Goal: Task Accomplishment & Management: Complete application form

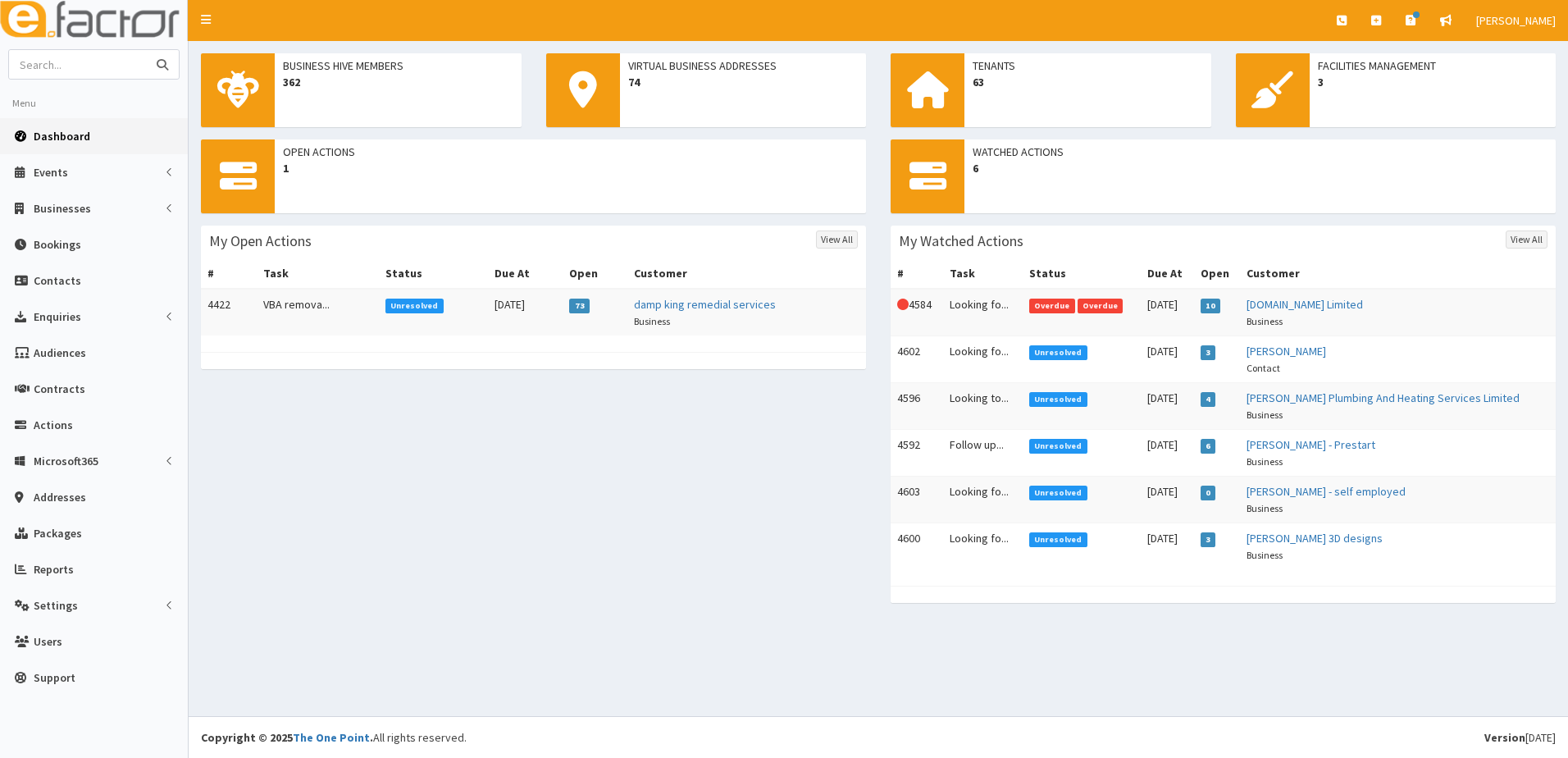
click at [112, 62] on input "text" at bounding box center [77, 64] width 138 height 29
type input "humber bank insturumetns"
click at [146, 50] on button "submit" at bounding box center [162, 64] width 32 height 29
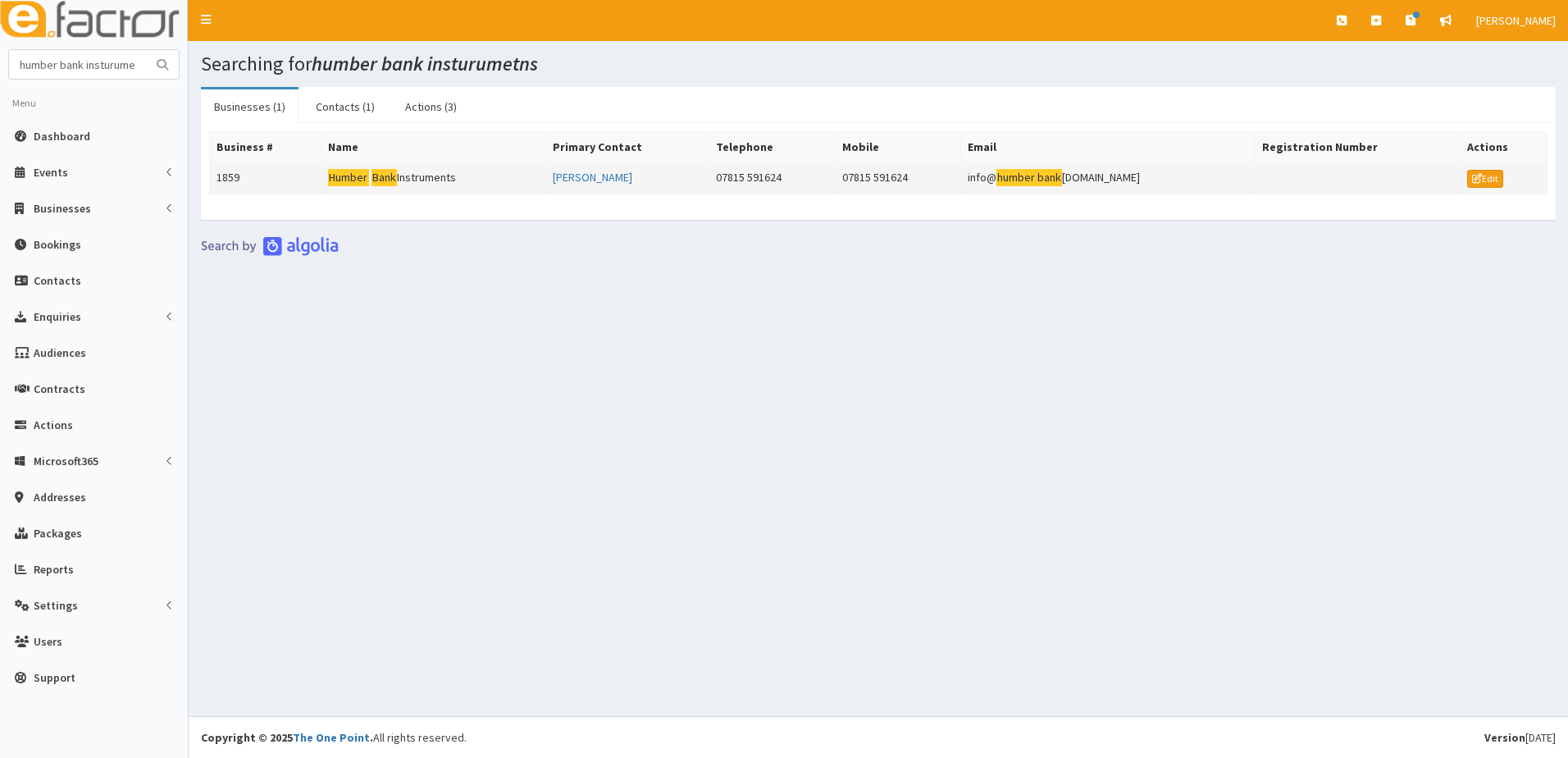
click at [237, 174] on td "1859" at bounding box center [266, 178] width 111 height 32
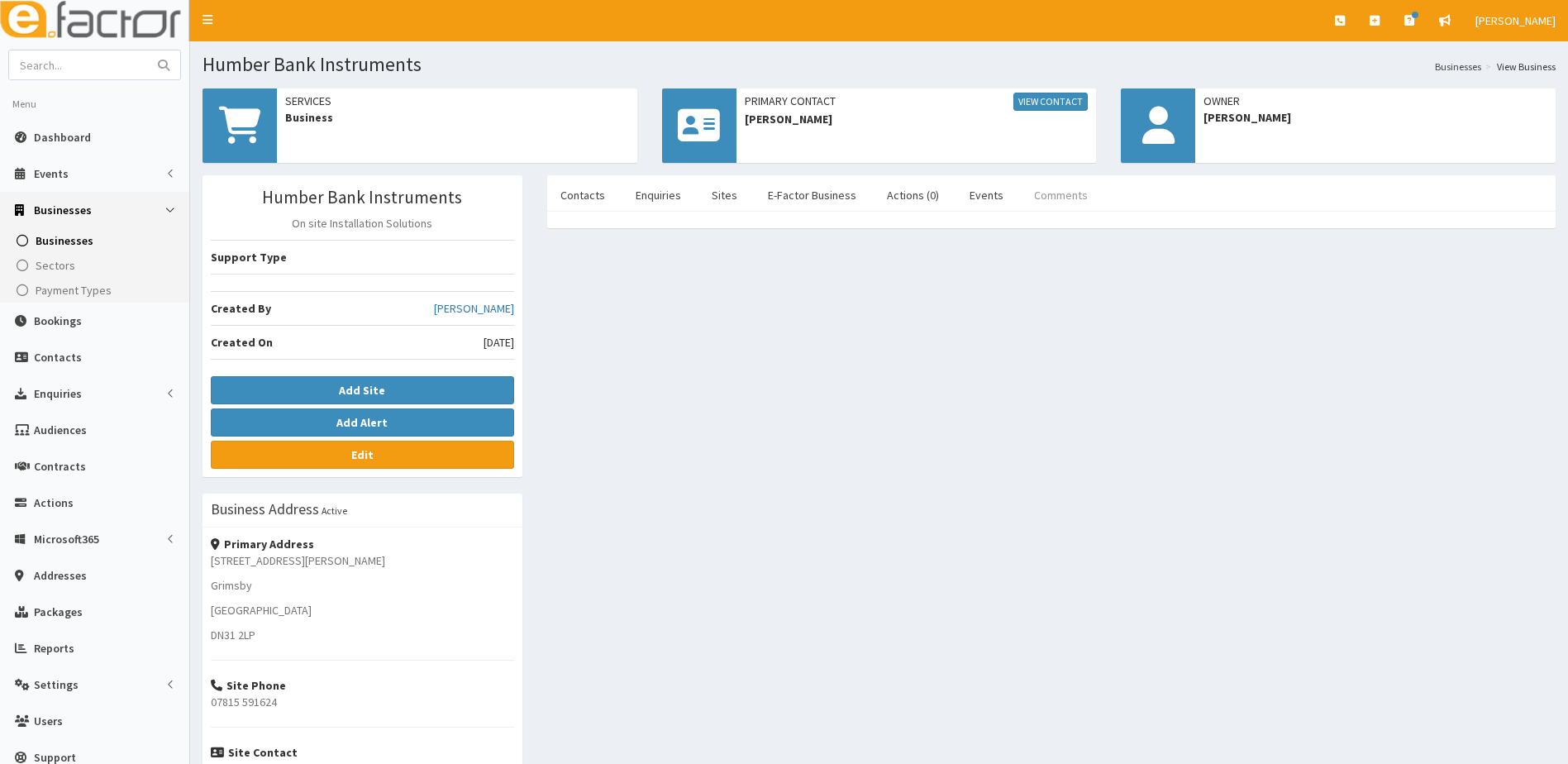
click at [1063, 189] on link "Comments" at bounding box center [1061, 194] width 80 height 34
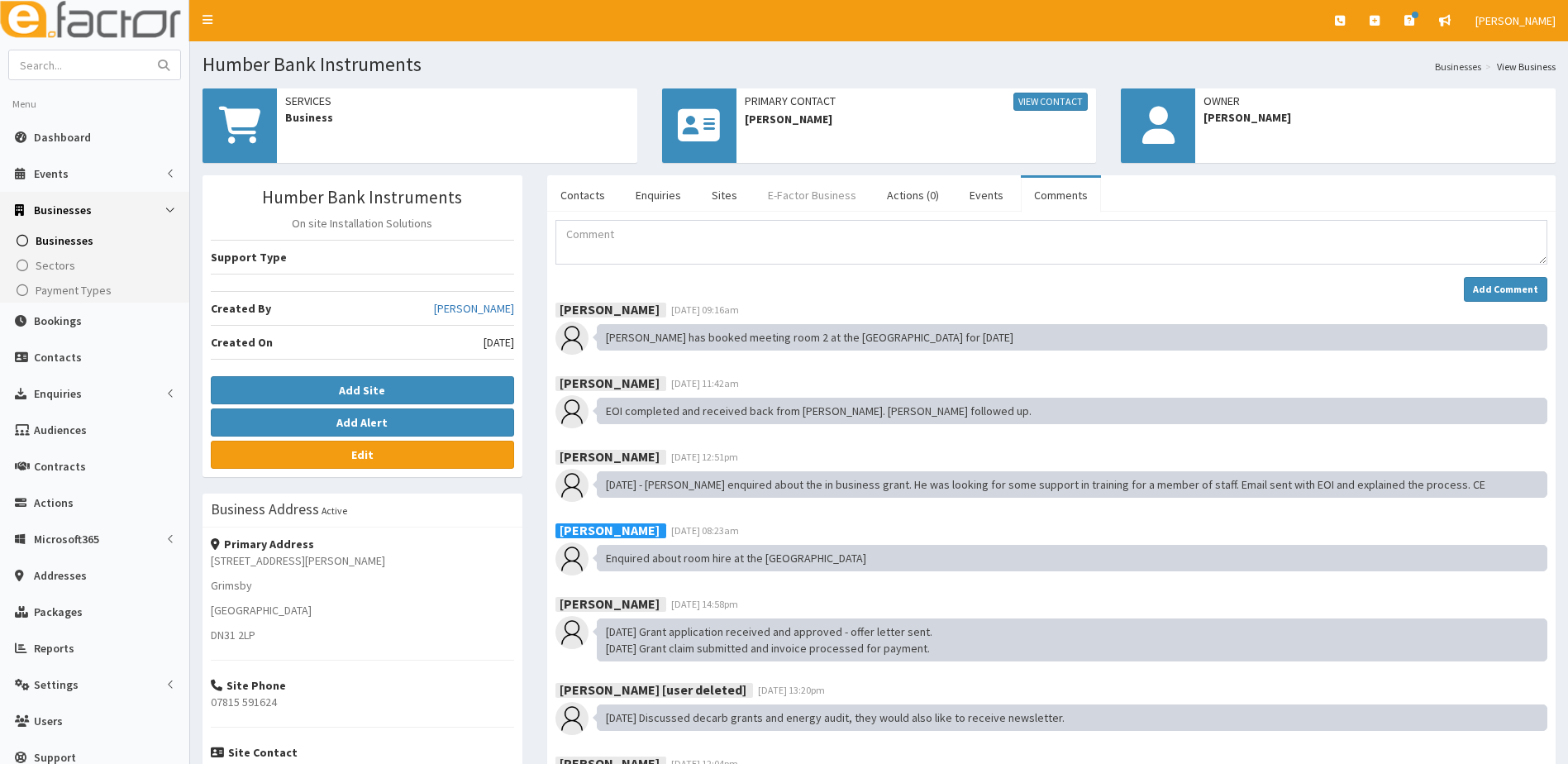
click at [805, 192] on link "E-Factor Business" at bounding box center [812, 194] width 115 height 34
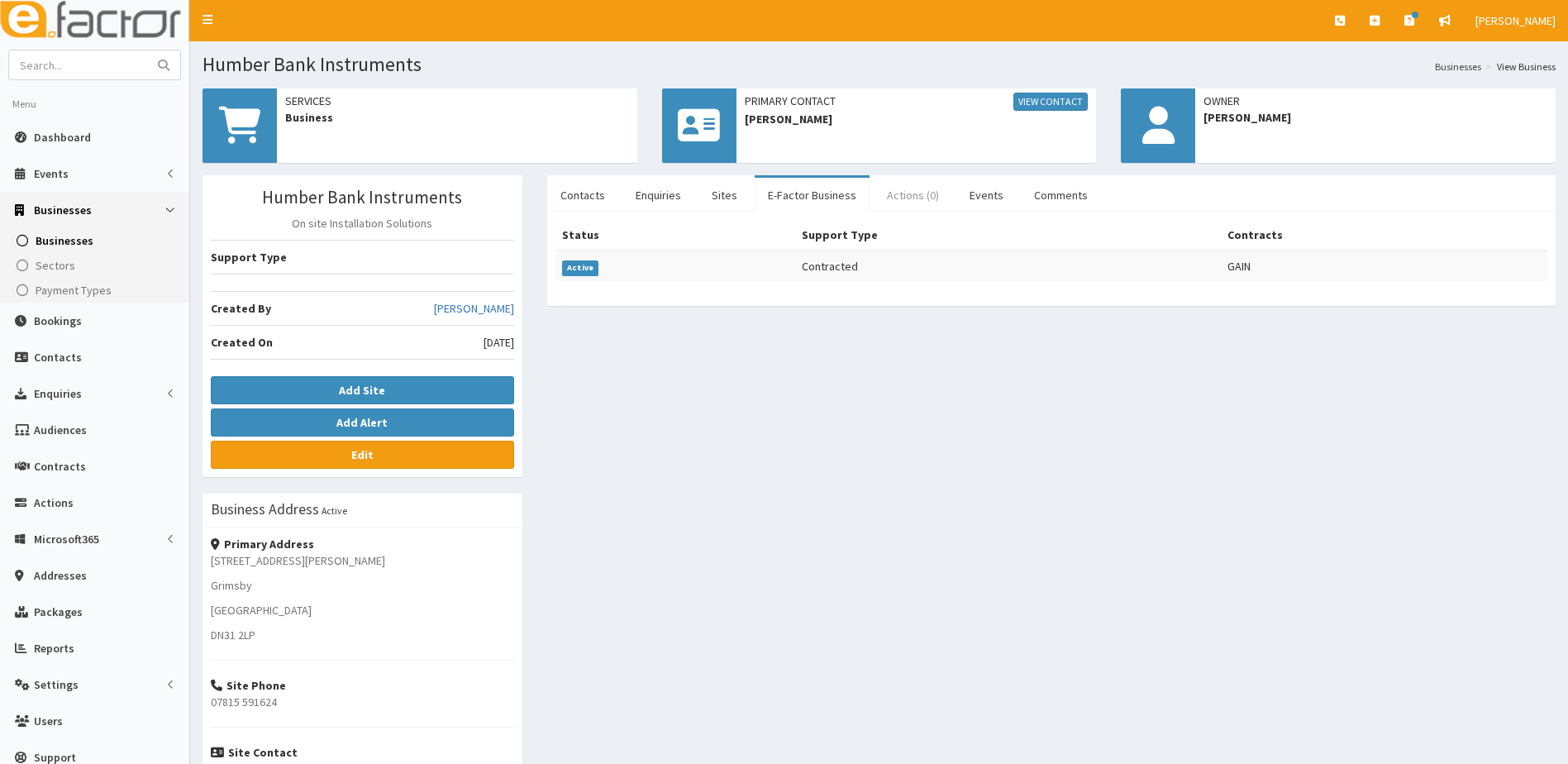
click at [898, 194] on link "Actions (0)" at bounding box center [913, 194] width 79 height 34
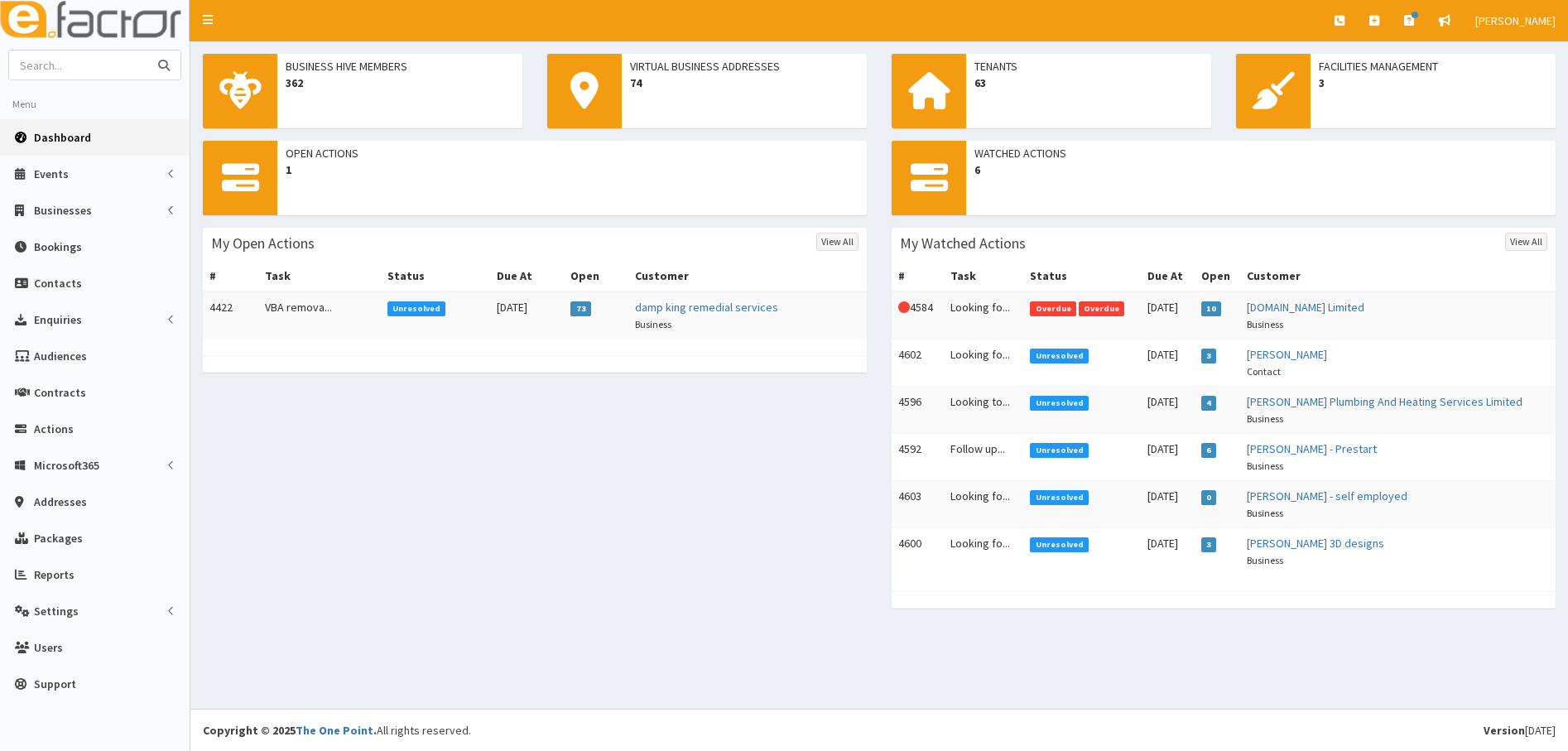
click at [99, 71] on input "text" at bounding box center [78, 65] width 139 height 29
type input "blue dragon"
click at [148, 50] on button "submit" at bounding box center [164, 65] width 33 height 29
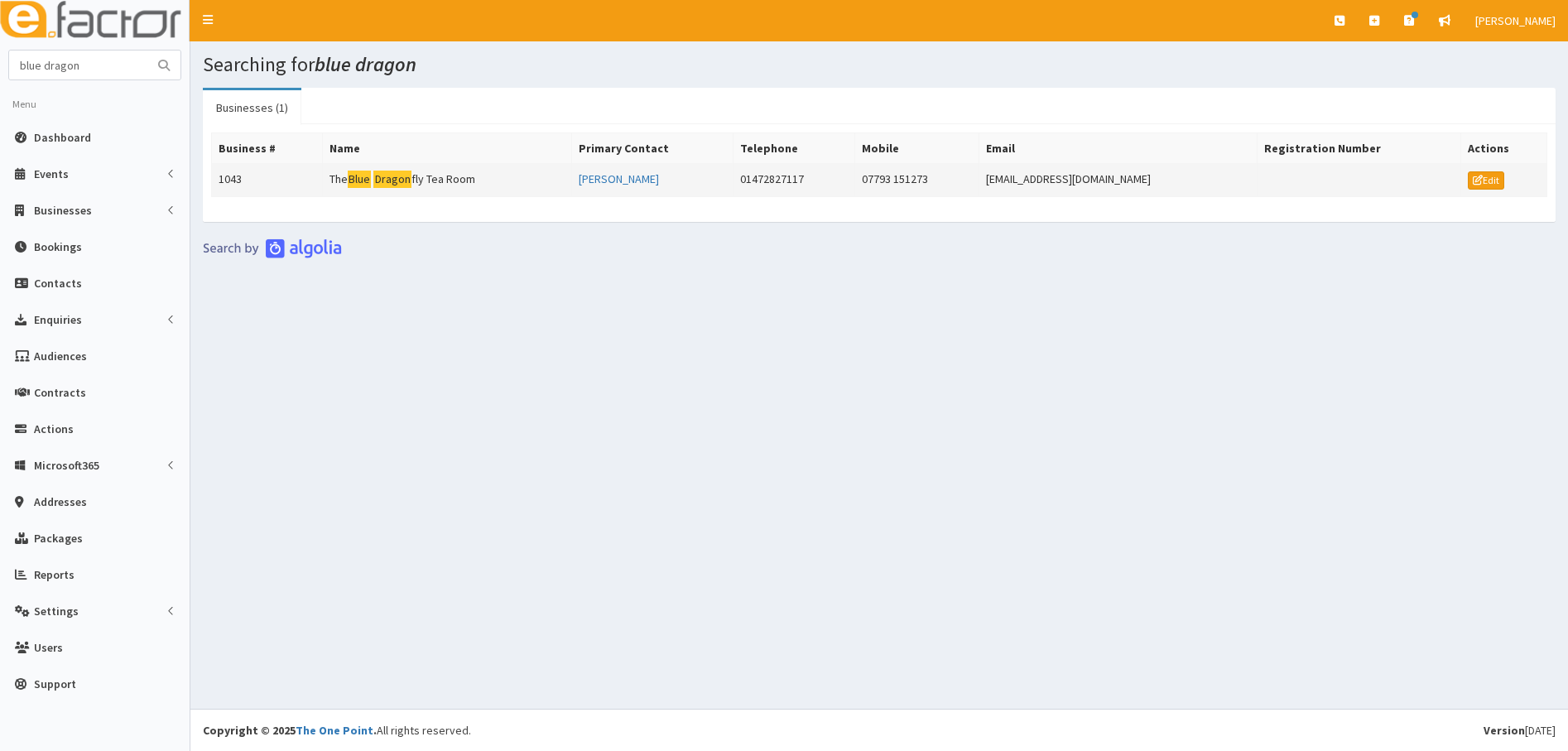
click at [227, 178] on td "1043" at bounding box center [267, 180] width 111 height 33
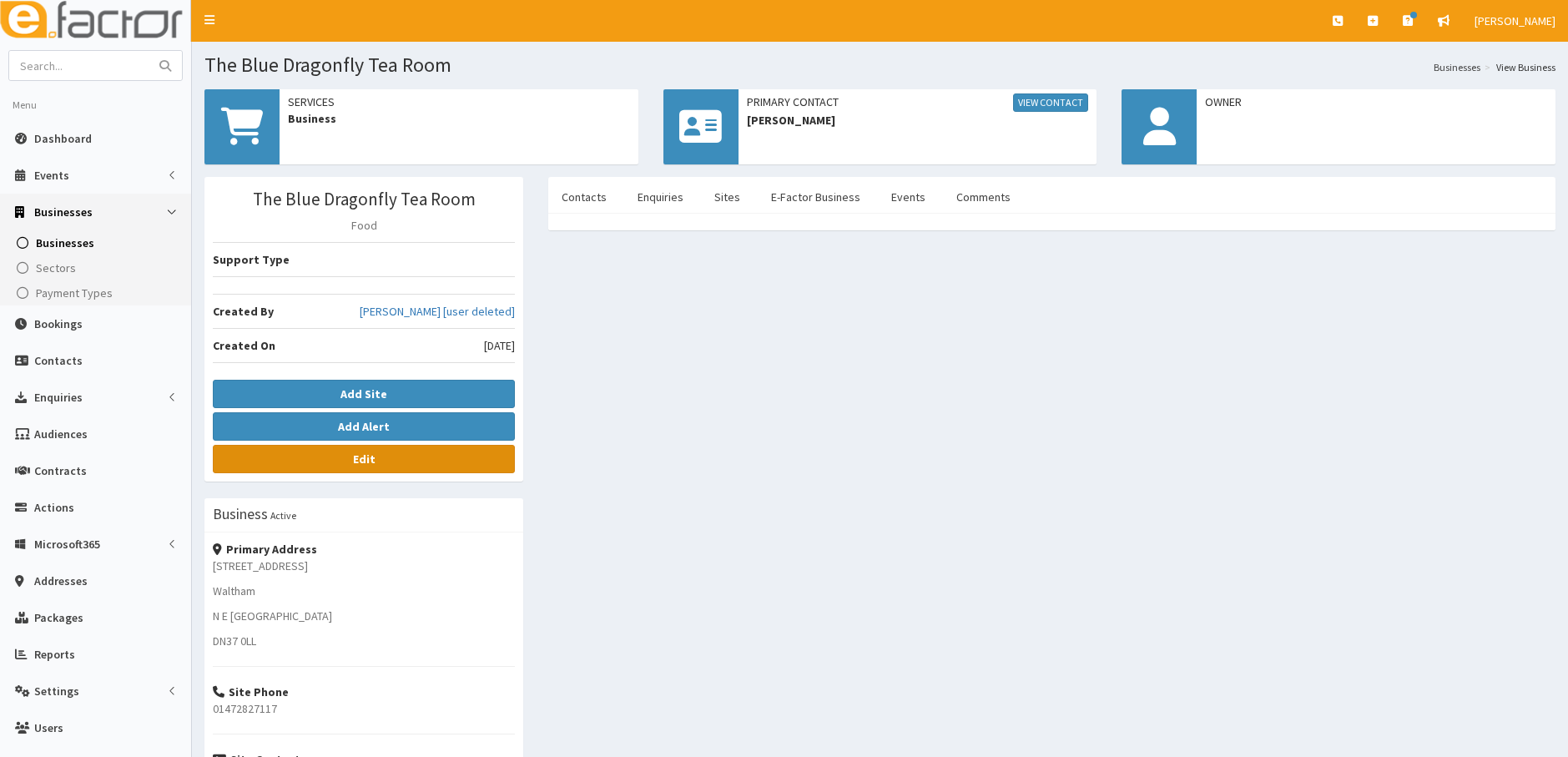
click at [384, 459] on link "Edit" at bounding box center [364, 459] width 302 height 29
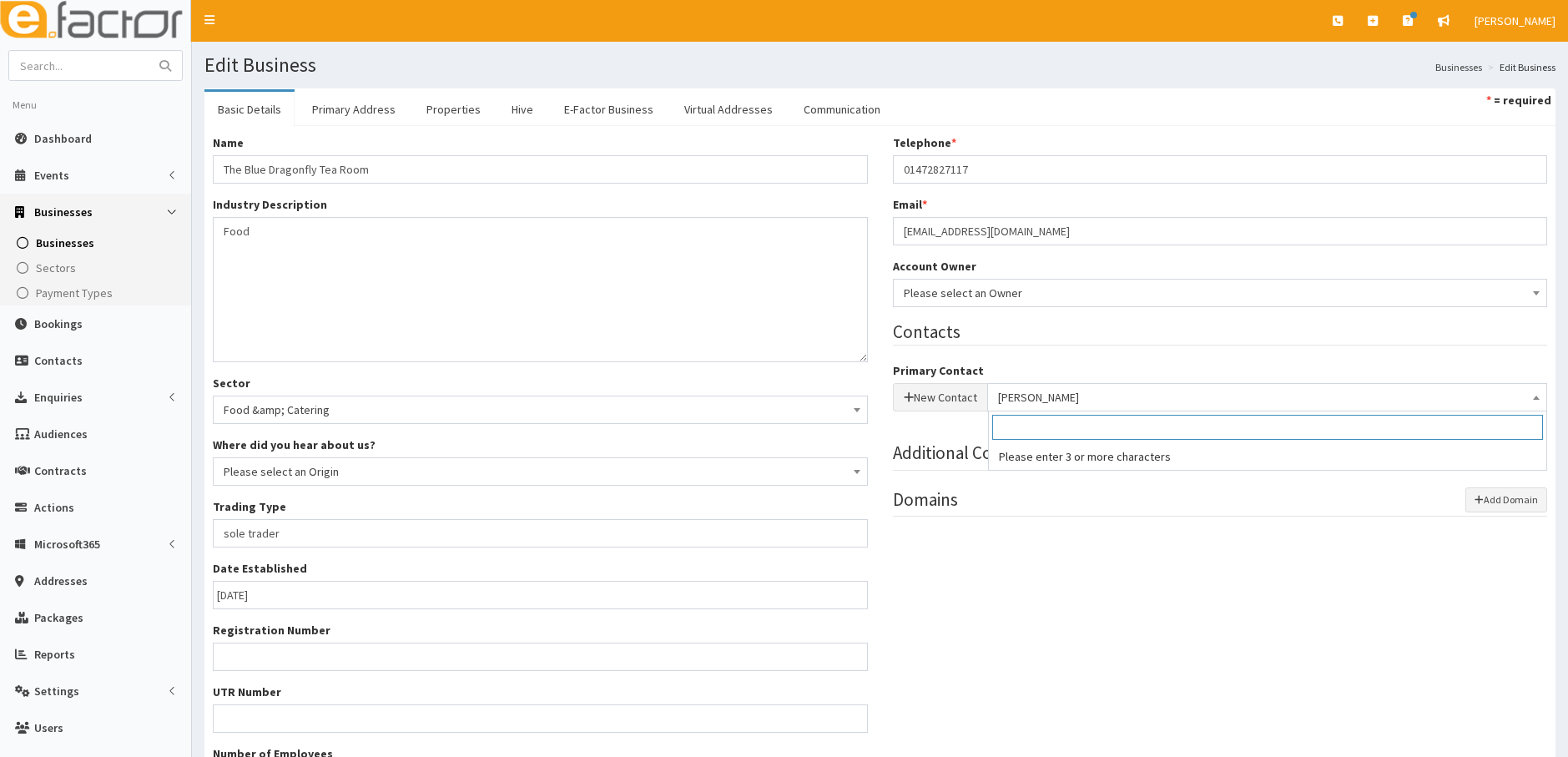
click at [1106, 396] on span "[PERSON_NAME]" at bounding box center [1267, 397] width 540 height 23
click at [928, 401] on button "New Contact" at bounding box center [940, 398] width 95 height 29
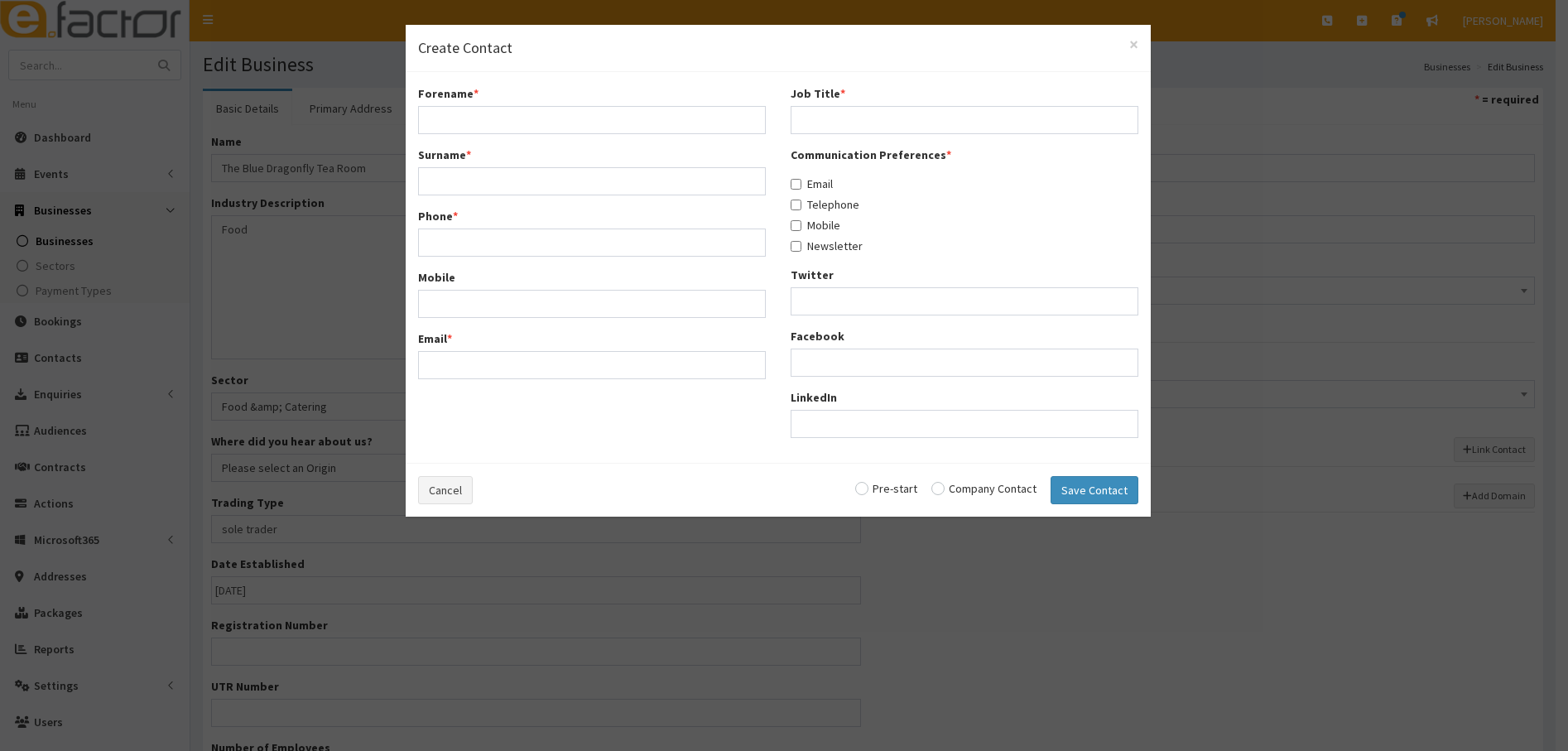
click at [486, 104] on div "Forename *" at bounding box center [592, 109] width 348 height 49
drag, startPoint x: 480, startPoint y: 116, endPoint x: 455, endPoint y: 127, distance: 27.3
click at [480, 116] on input "Forename *" at bounding box center [592, 120] width 348 height 28
type input "[PERSON_NAME]"
type input "Lofts"
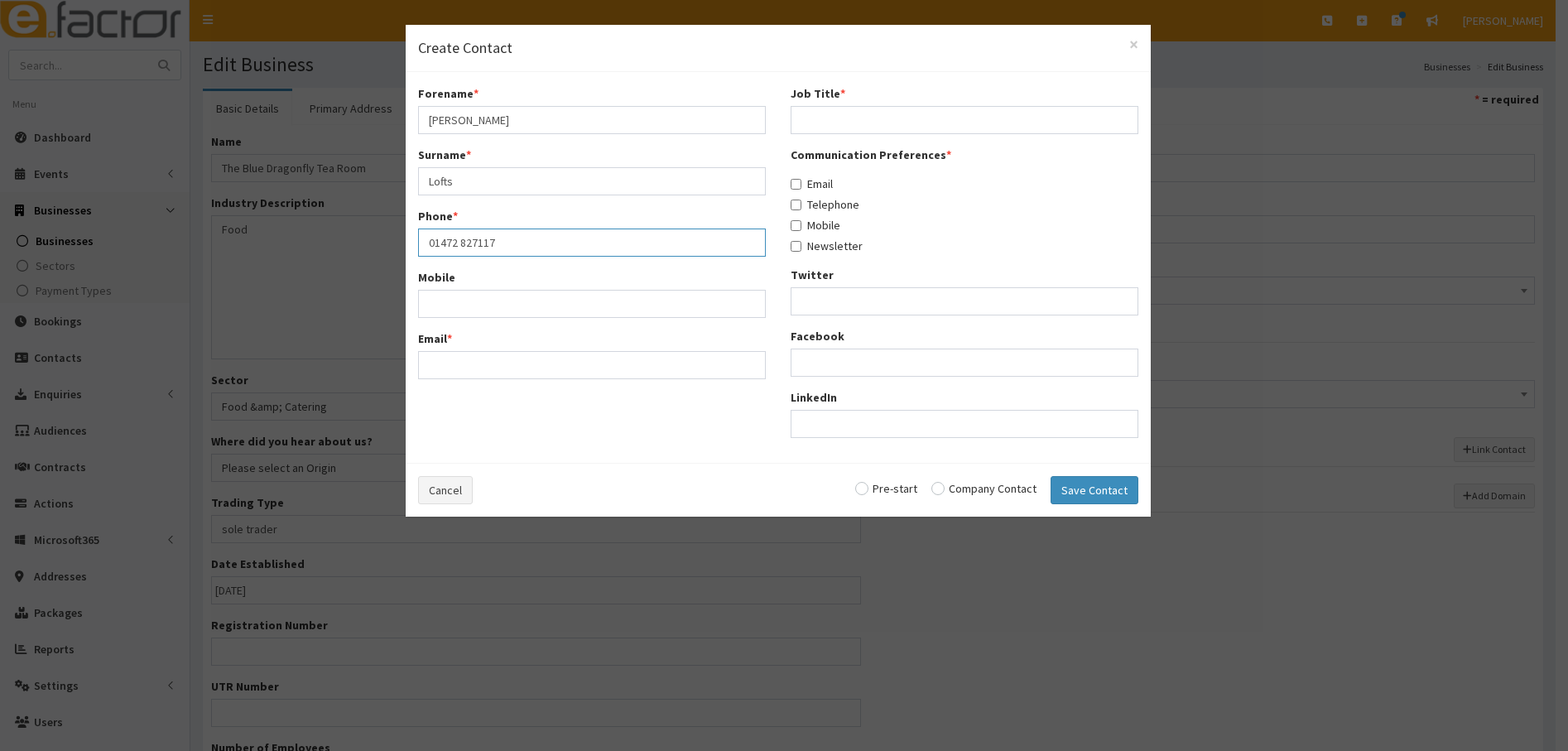
type input "01472 827117"
click at [463, 359] on div "Email *" at bounding box center [592, 375] width 348 height 49
click at [443, 320] on input "Mobile" at bounding box center [592, 325] width 348 height 28
click at [426, 376] on input "Email *" at bounding box center [592, 386] width 348 height 28
paste input "Nichola Lofts <nicholalofts294@gmail.com>"
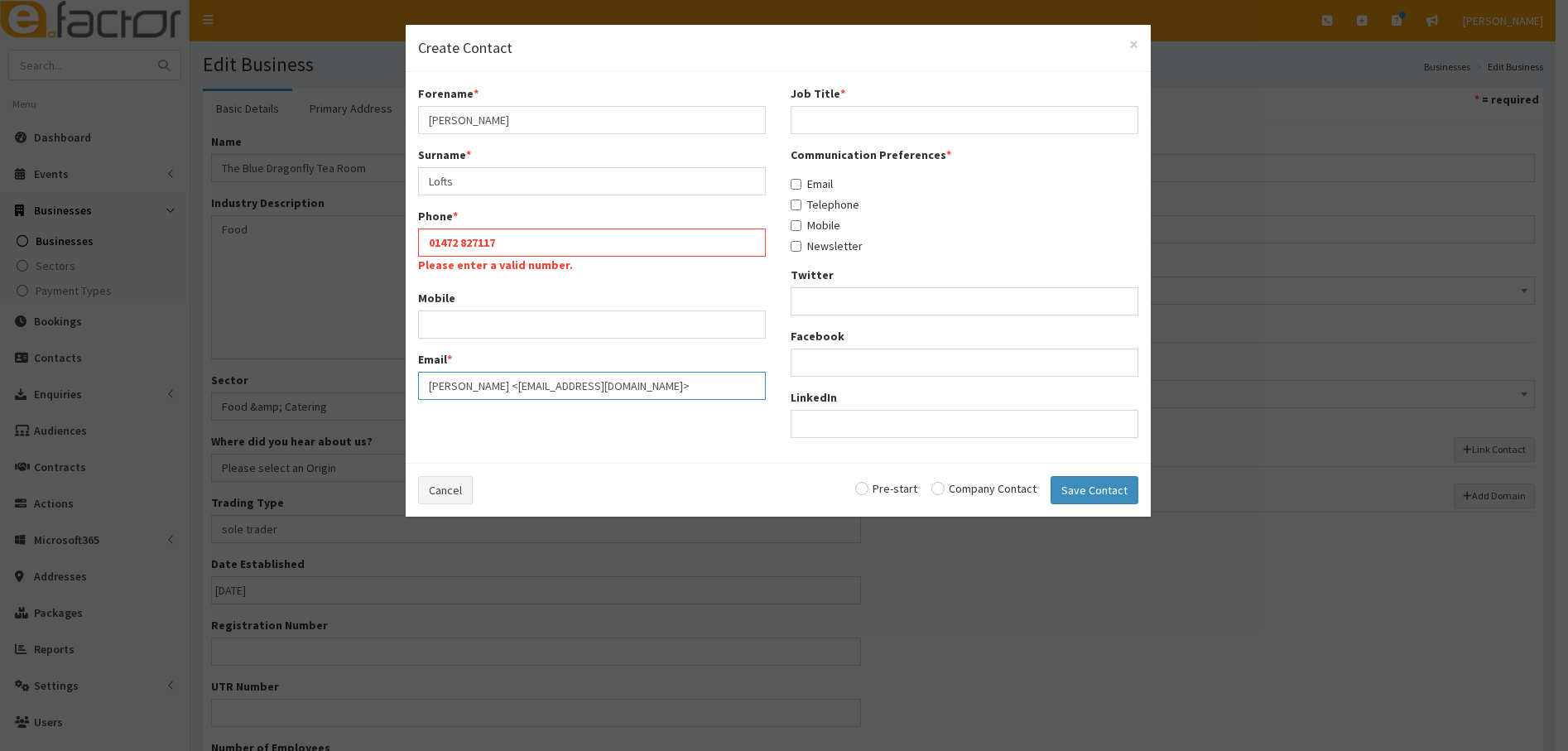
click at [669, 387] on input "Nichola Lofts <nicholalofts294@gmail.com>" at bounding box center [592, 386] width 348 height 28
drag, startPoint x: 498, startPoint y: 386, endPoint x: 402, endPoint y: 379, distance: 96.3
click at [402, 379] on div "× Create Contact Forename * Nichola Surname * Lofts Phone * 01472 827117 Please…" at bounding box center [784, 375] width 1568 height 751
type input "nicholalofts294@gmail.com"
click at [854, 115] on input "Job Title *" at bounding box center [965, 120] width 348 height 28
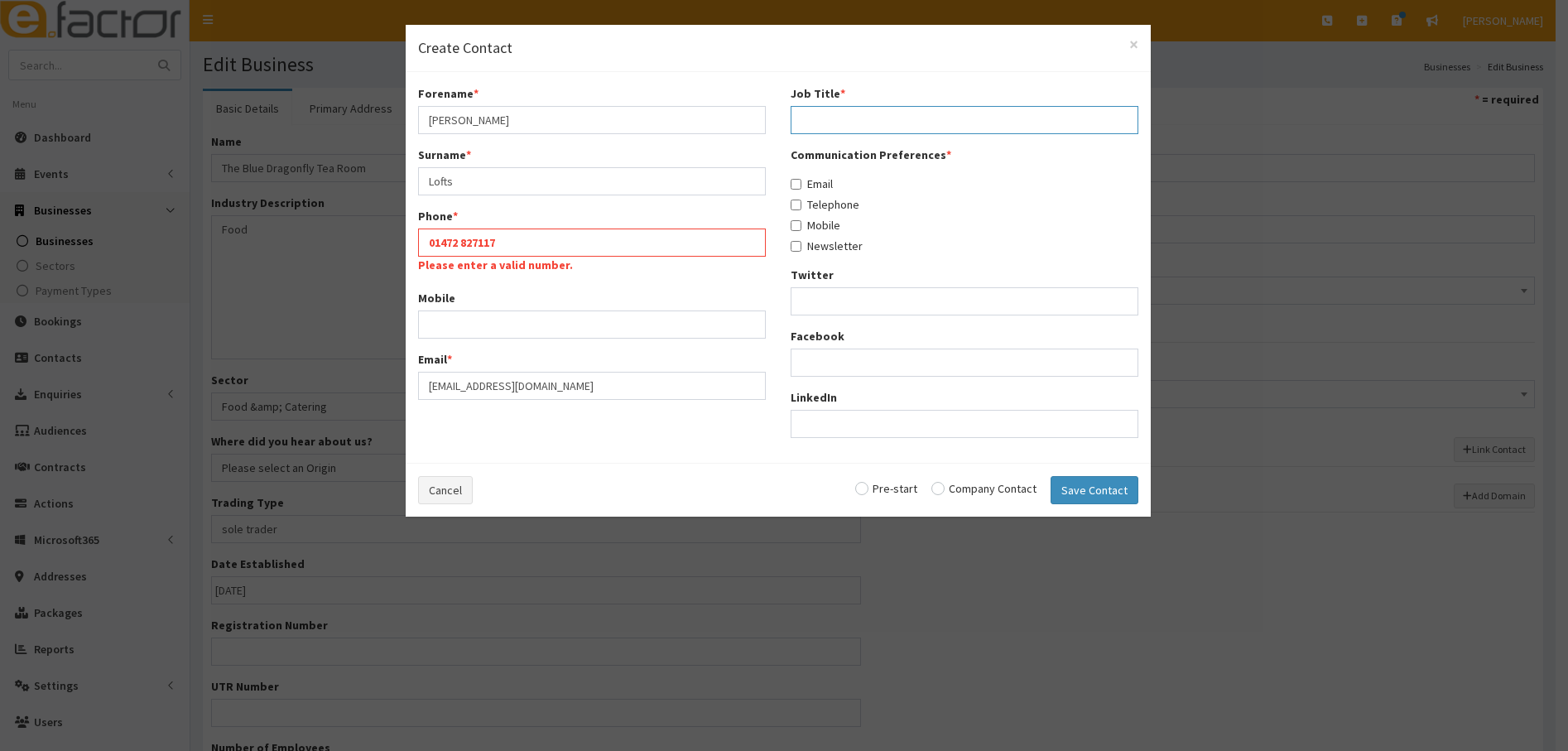
type input "owner"
click at [797, 184] on input "Email" at bounding box center [796, 184] width 11 height 11
checkbox input "true"
click at [798, 203] on input "Telephone" at bounding box center [796, 205] width 11 height 11
checkbox input "true"
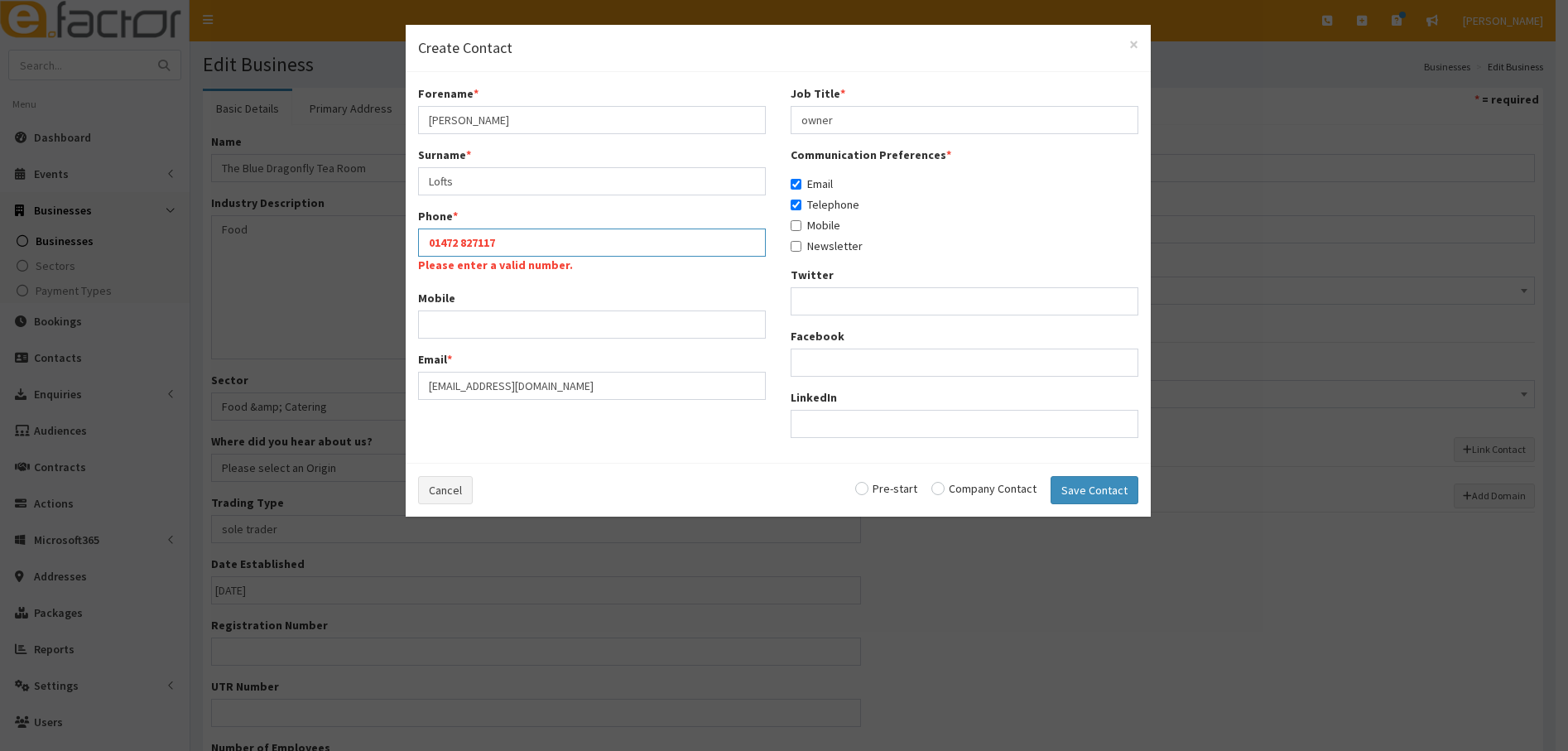
click at [467, 242] on input "01472 827117" at bounding box center [592, 242] width 348 height 28
click at [464, 242] on input "01472 827117" at bounding box center [592, 242] width 348 height 28
type input "01472827117"
click at [796, 229] on input "Mobile" at bounding box center [796, 226] width 11 height 11
checkbox input "true"
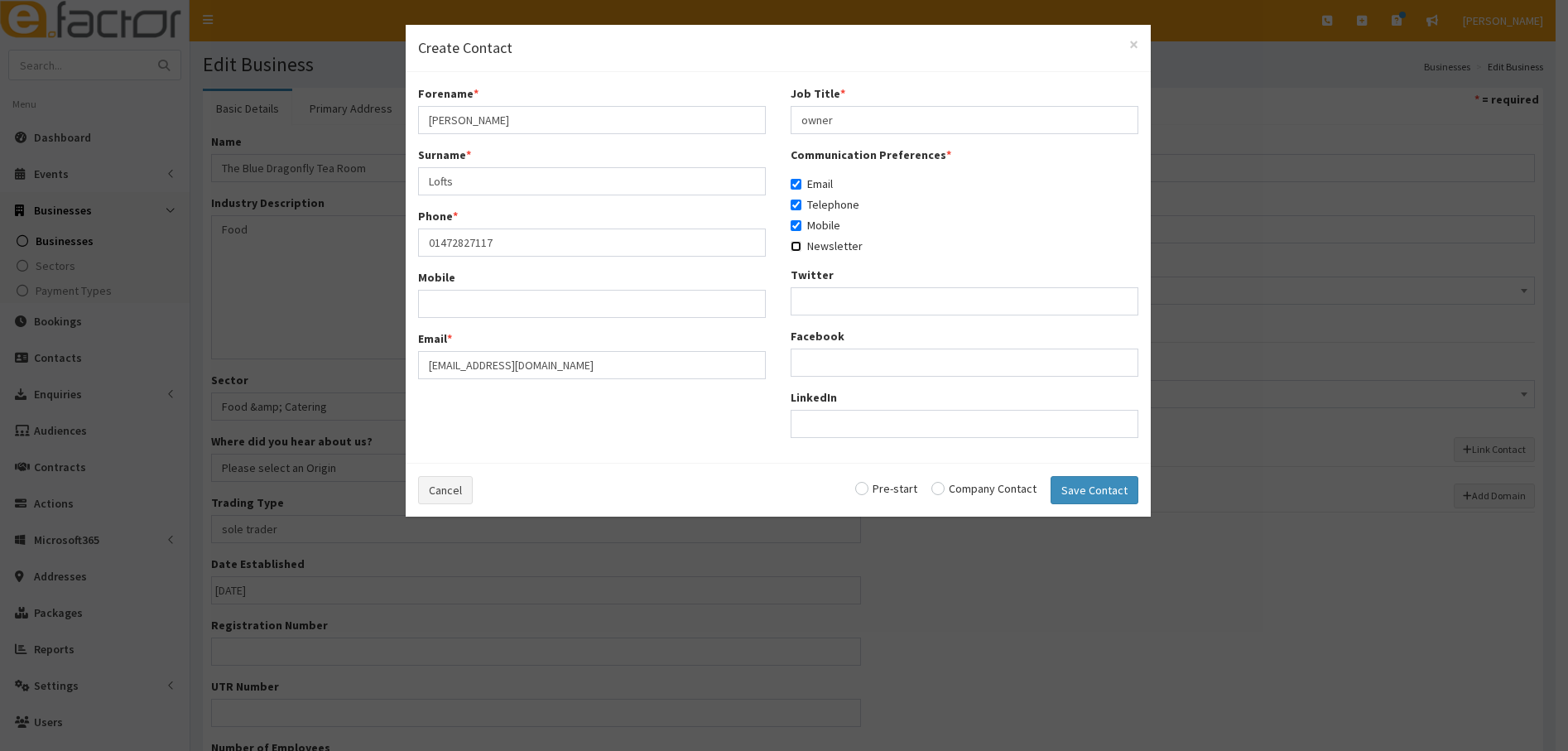
click at [797, 249] on input "Newsletter" at bounding box center [796, 246] width 11 height 11
checkbox input "true"
click at [944, 488] on input "radio" at bounding box center [984, 488] width 105 height 11
radio input "true"
click at [1093, 496] on button "Save Contact" at bounding box center [1095, 490] width 88 height 28
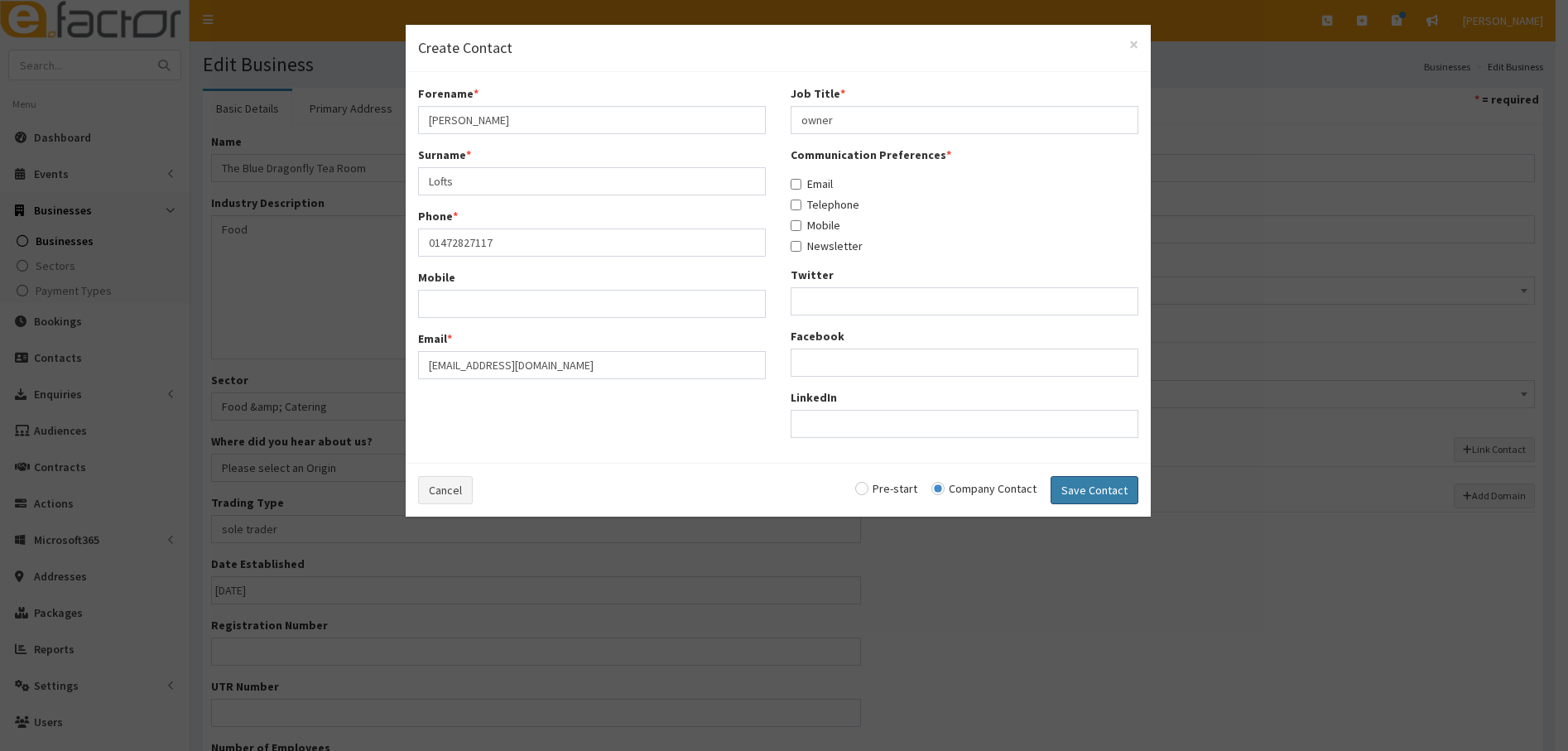
checkbox input "false"
radio input "false"
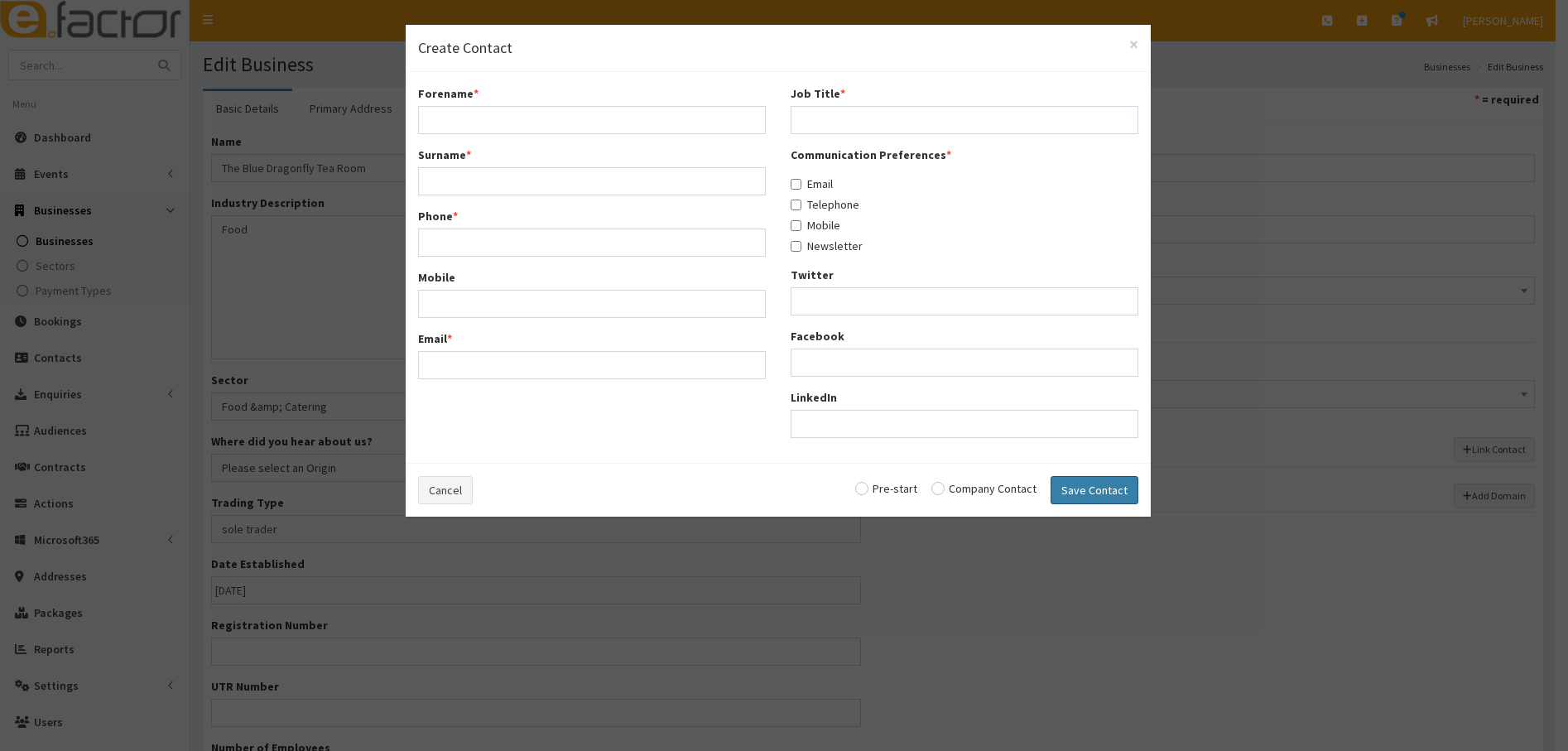
select select "5305"
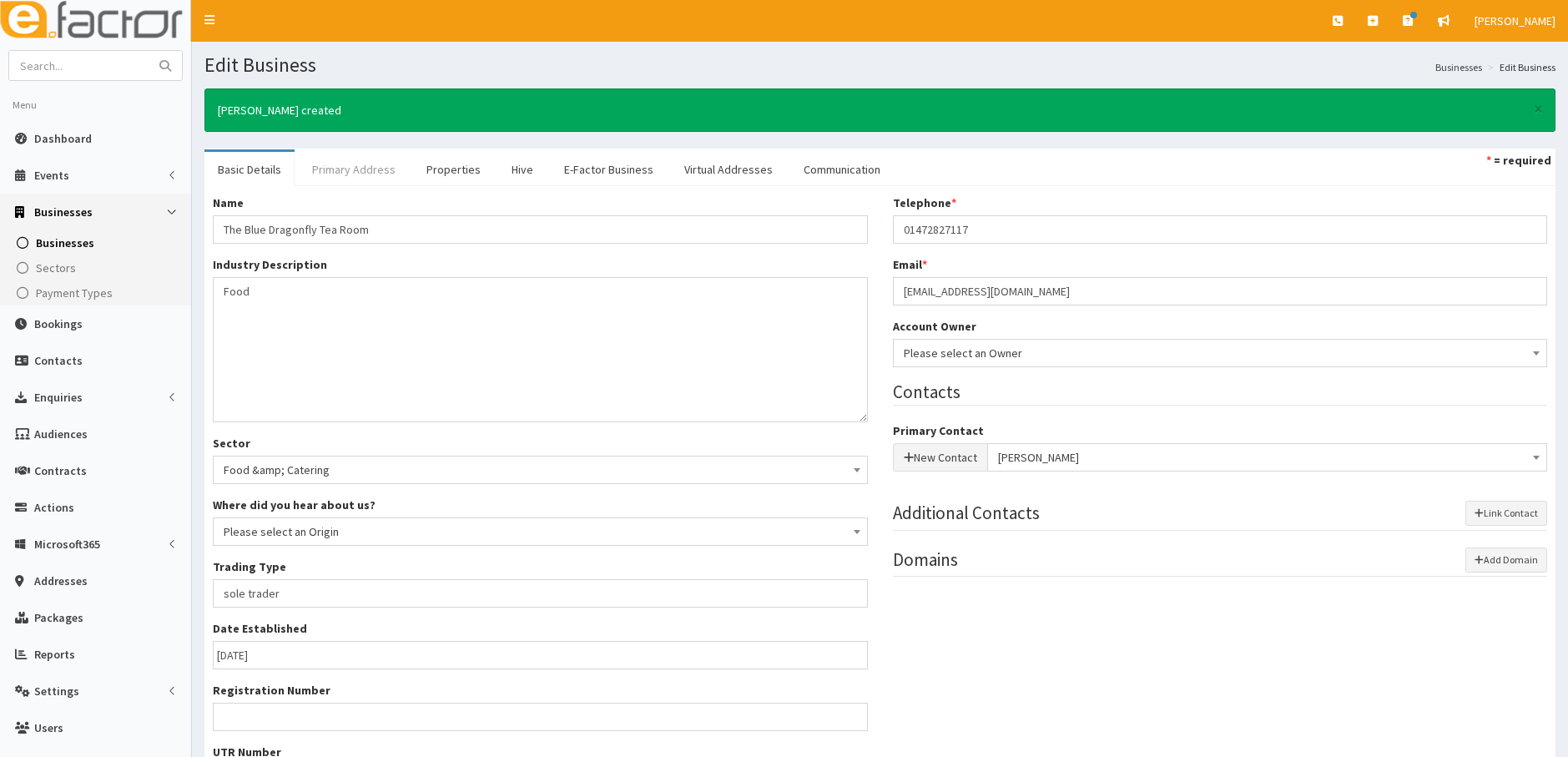
click at [377, 161] on link "Primary Address" at bounding box center [354, 169] width 111 height 35
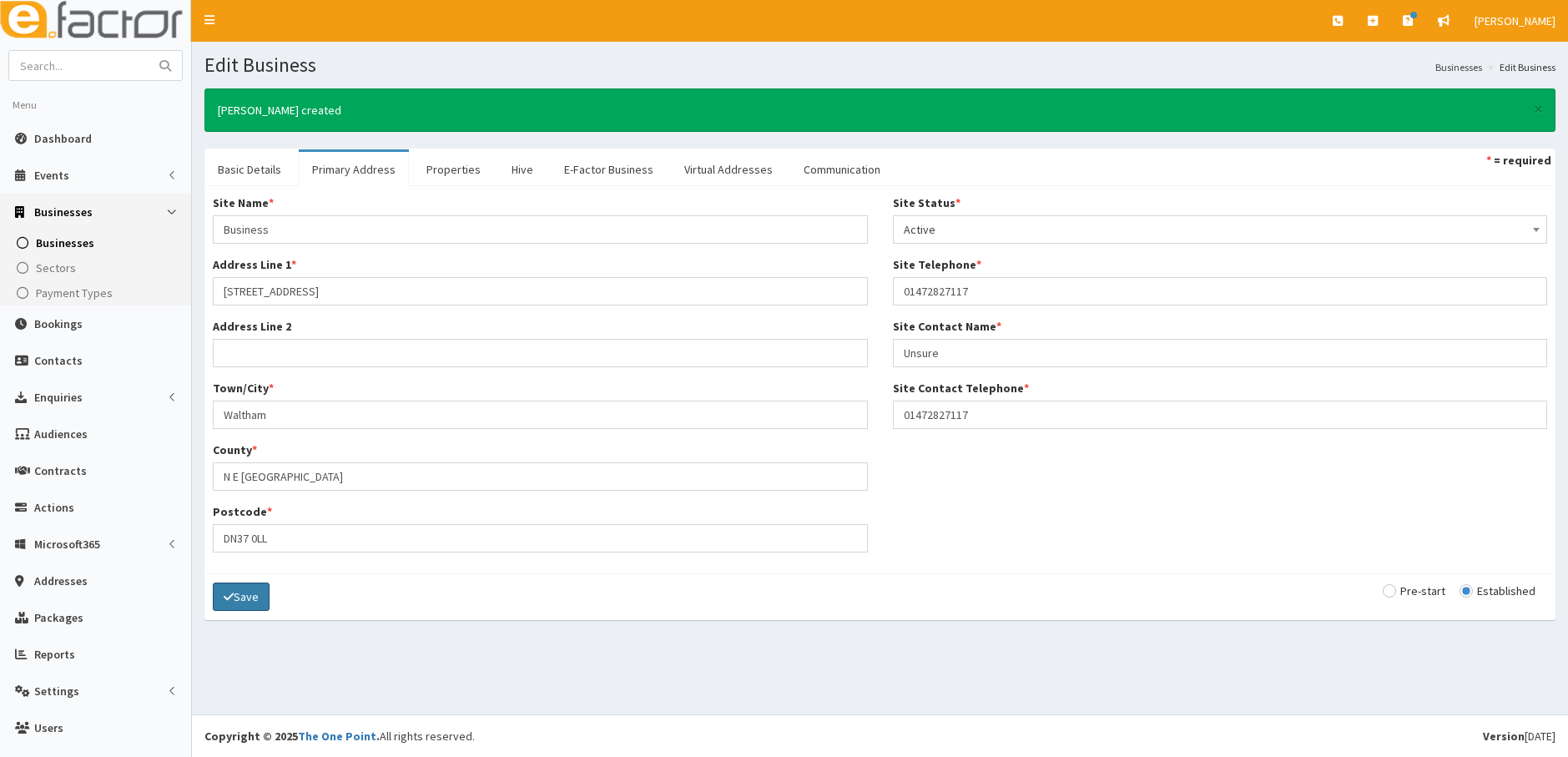
click at [242, 594] on button "Save" at bounding box center [242, 597] width 57 height 29
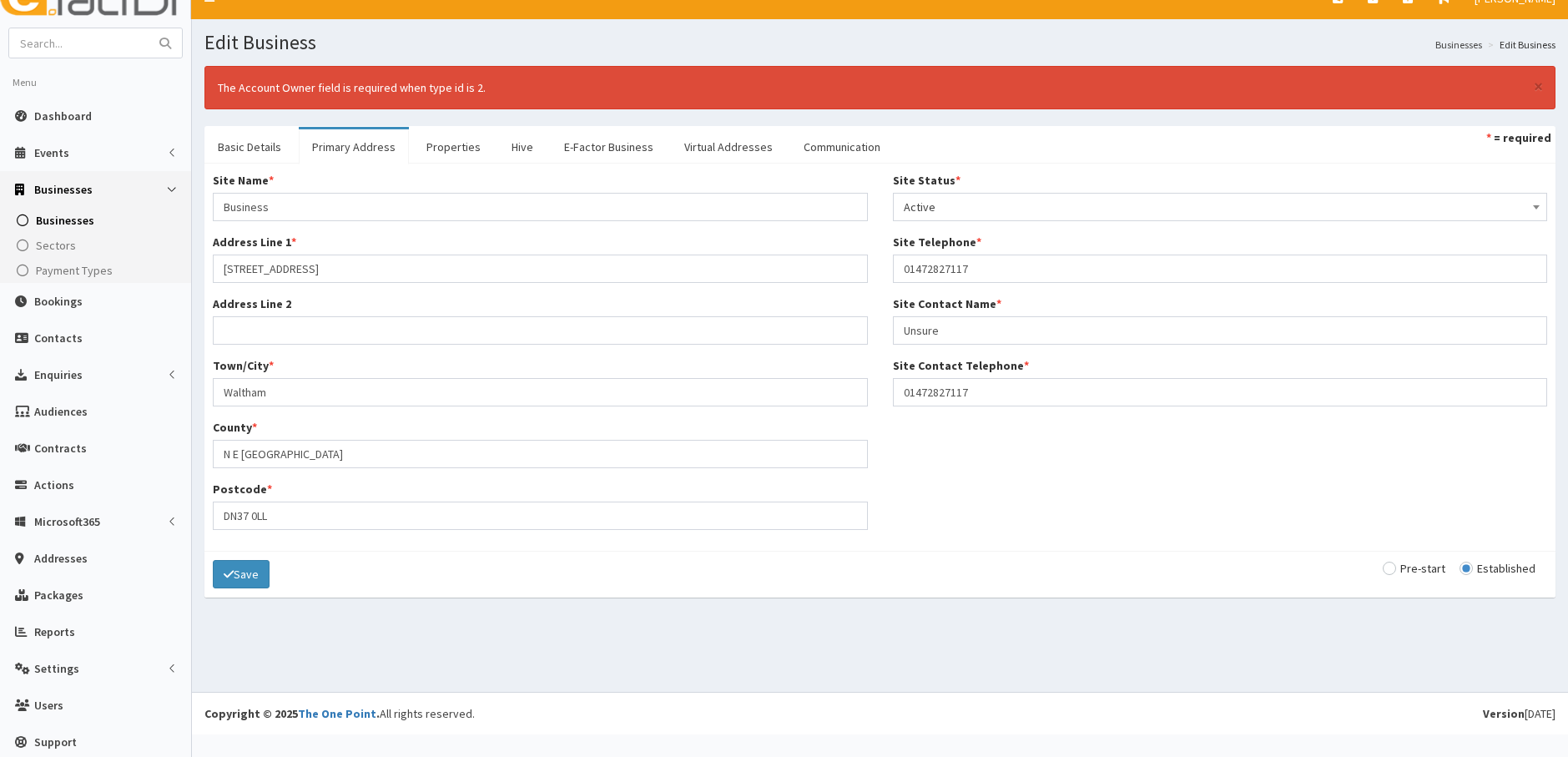
scroll to position [34, 0]
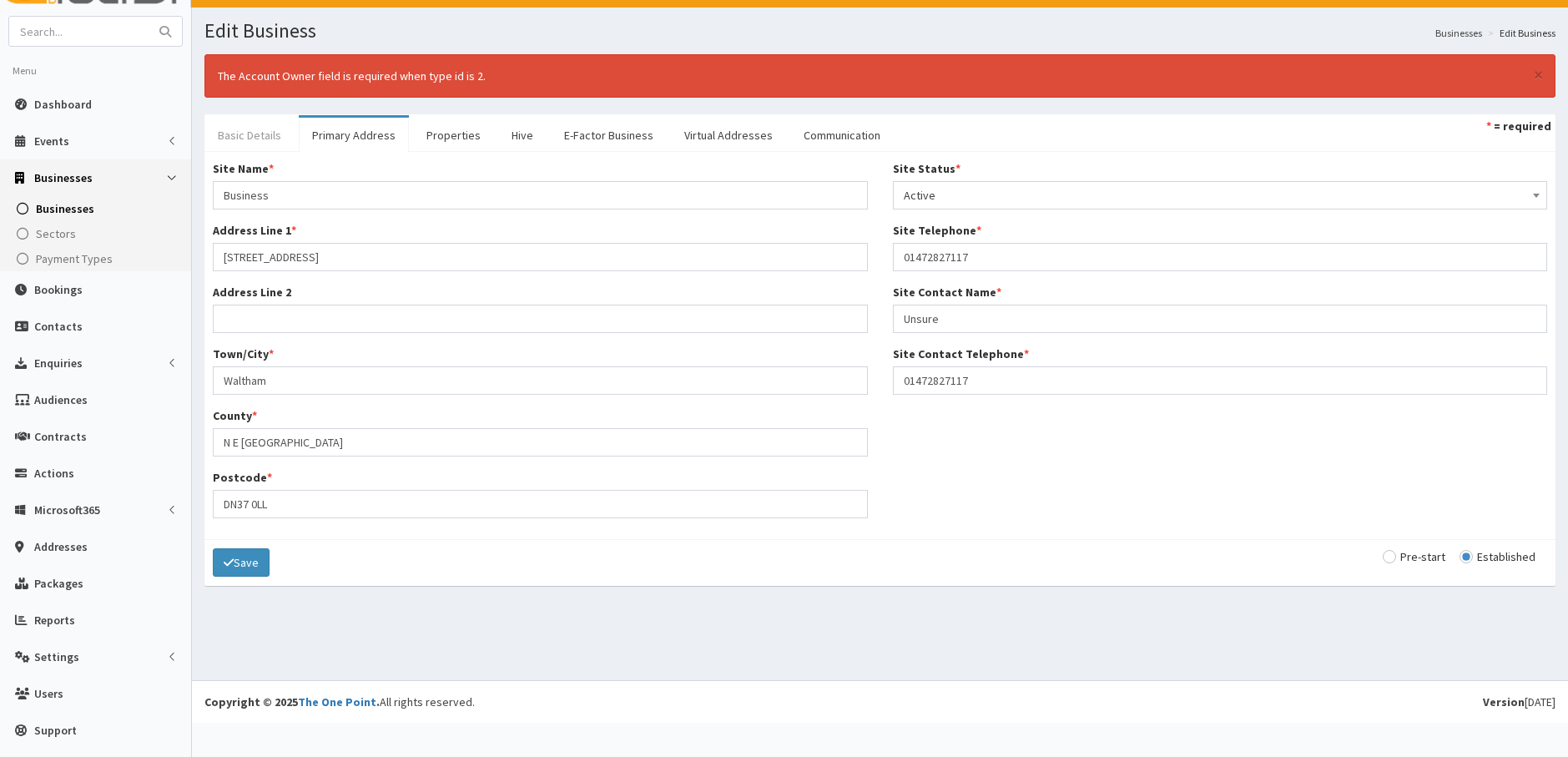
click at [253, 131] on link "Basic Details" at bounding box center [249, 135] width 90 height 35
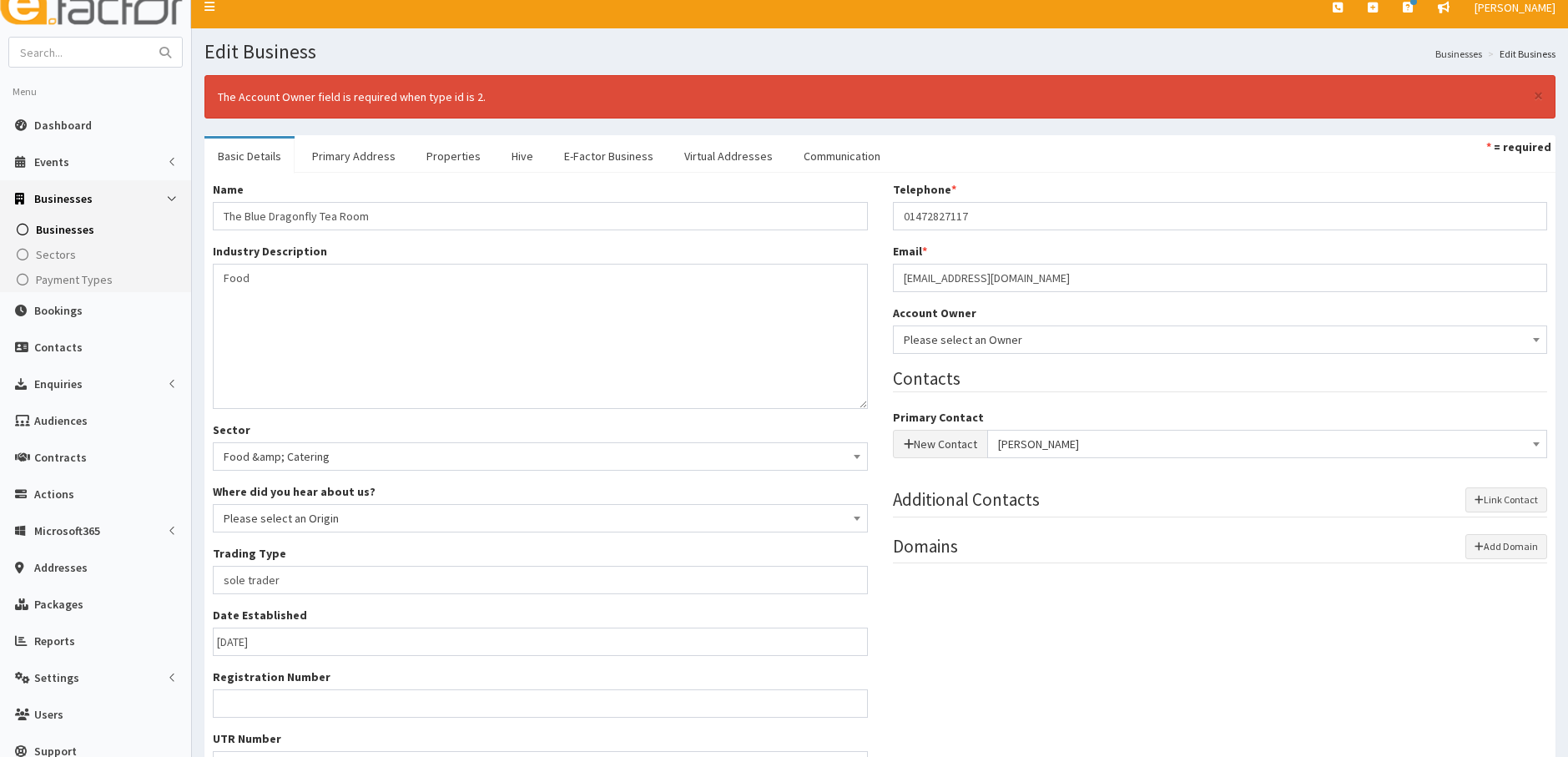
scroll to position [0, 0]
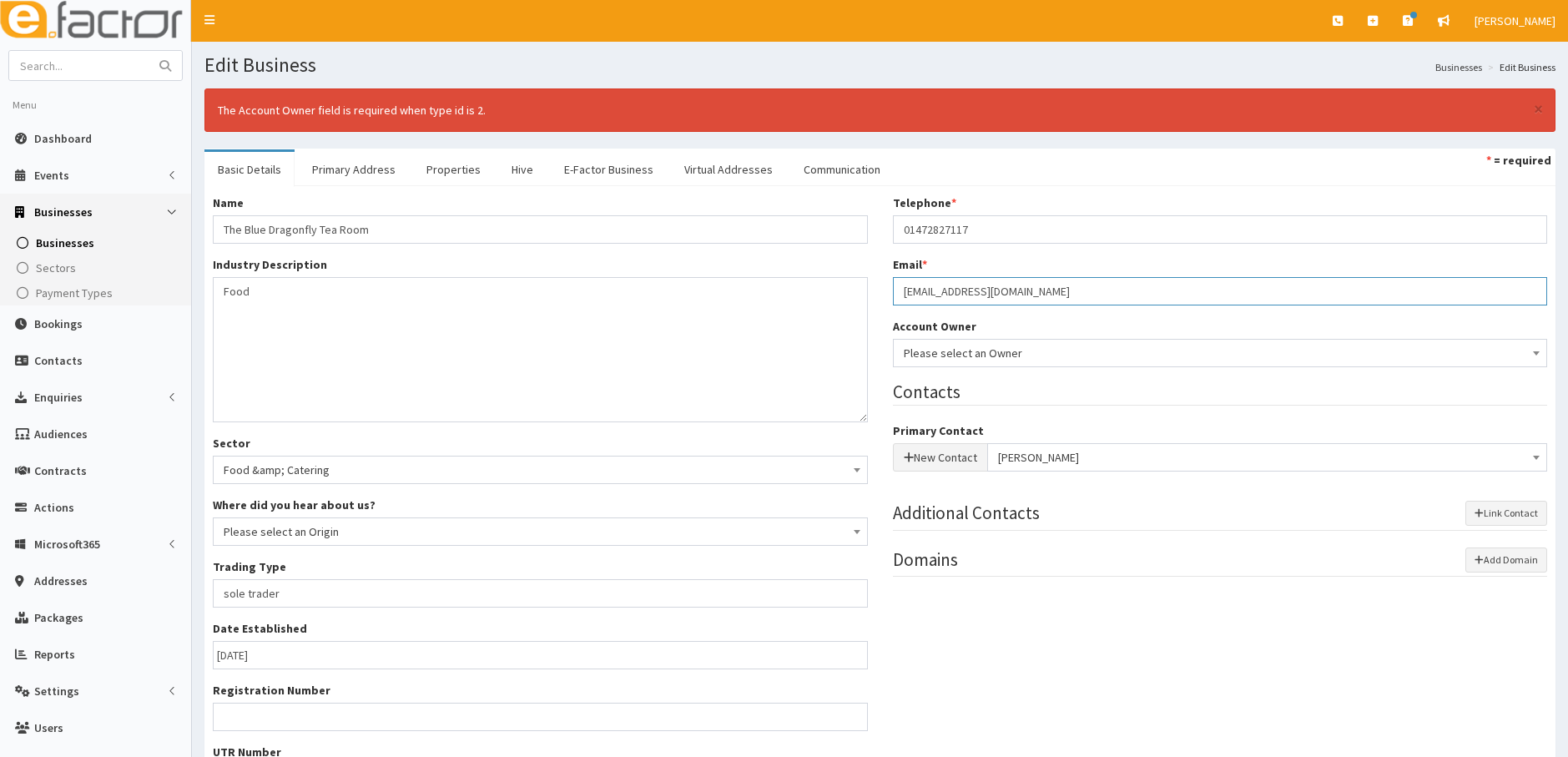
drag, startPoint x: 1054, startPoint y: 290, endPoint x: 878, endPoint y: 288, distance: 176.0
click at [878, 288] on div "Name * The Blue Dragonfly Tea Room Industry Description * Food Sector Business …" at bounding box center [880, 531] width 1359 height 672
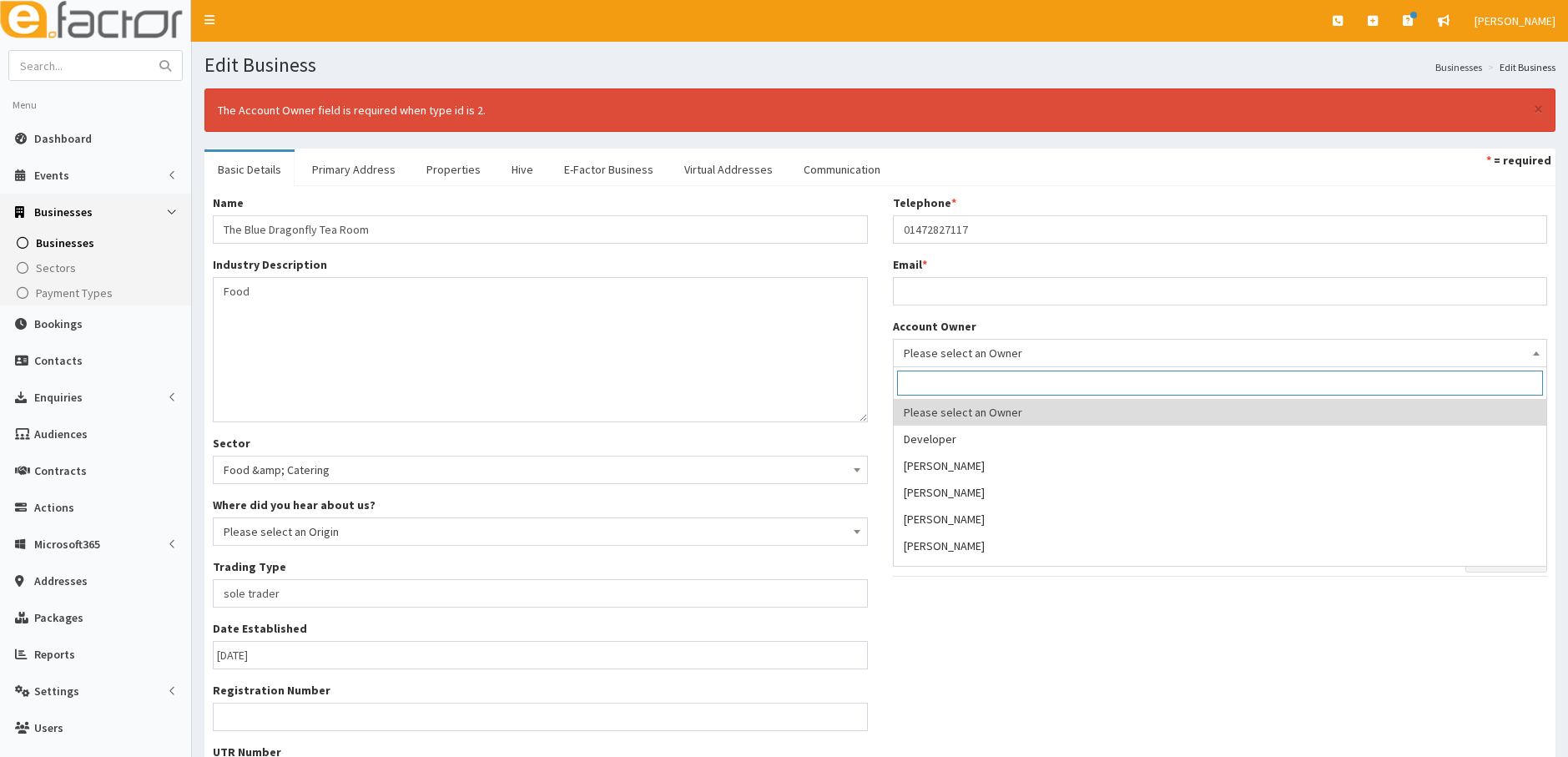
click at [968, 354] on span "Please select an Owner" at bounding box center [1220, 353] width 633 height 23
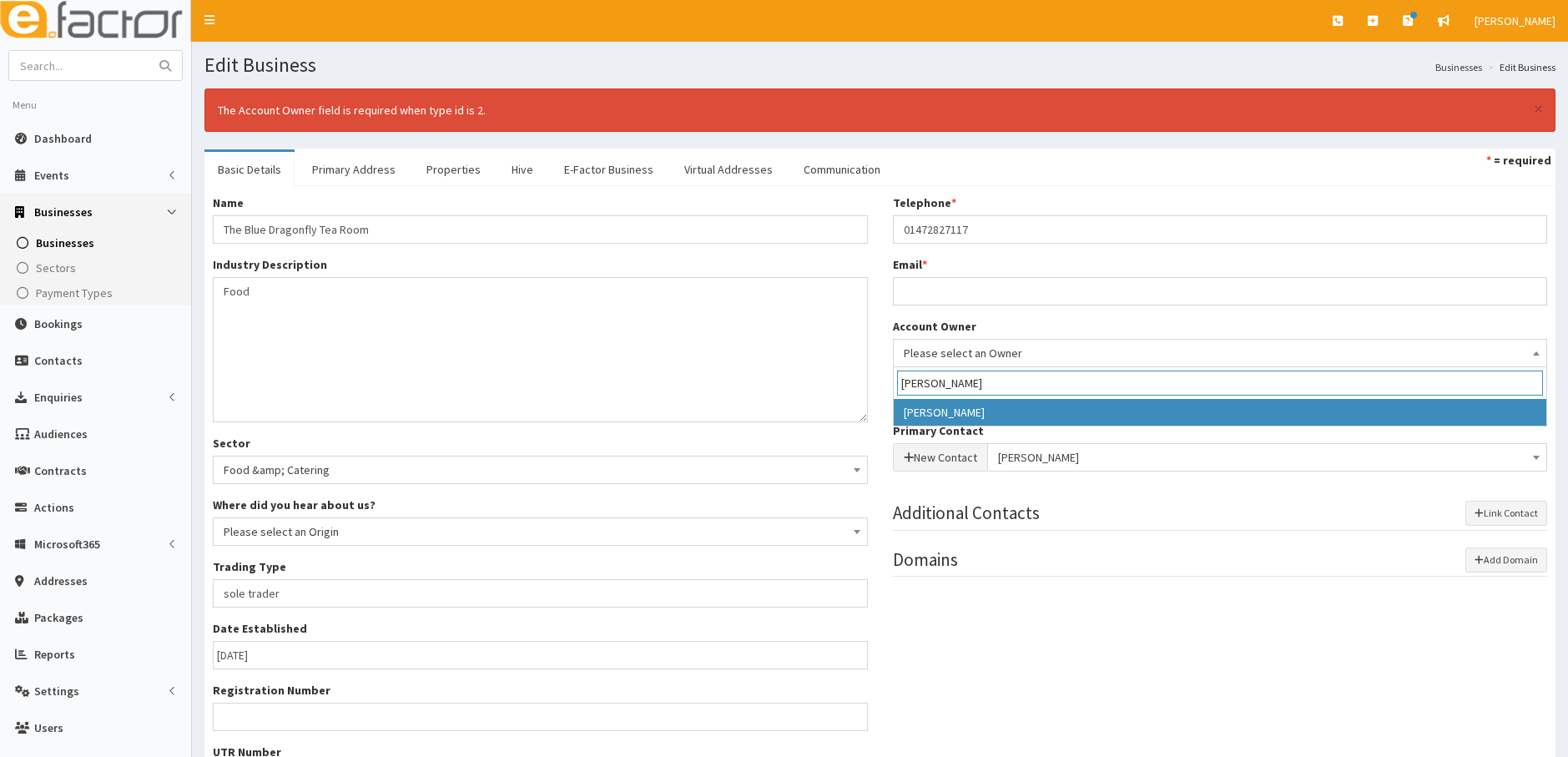
type input "hazel"
select select "39"
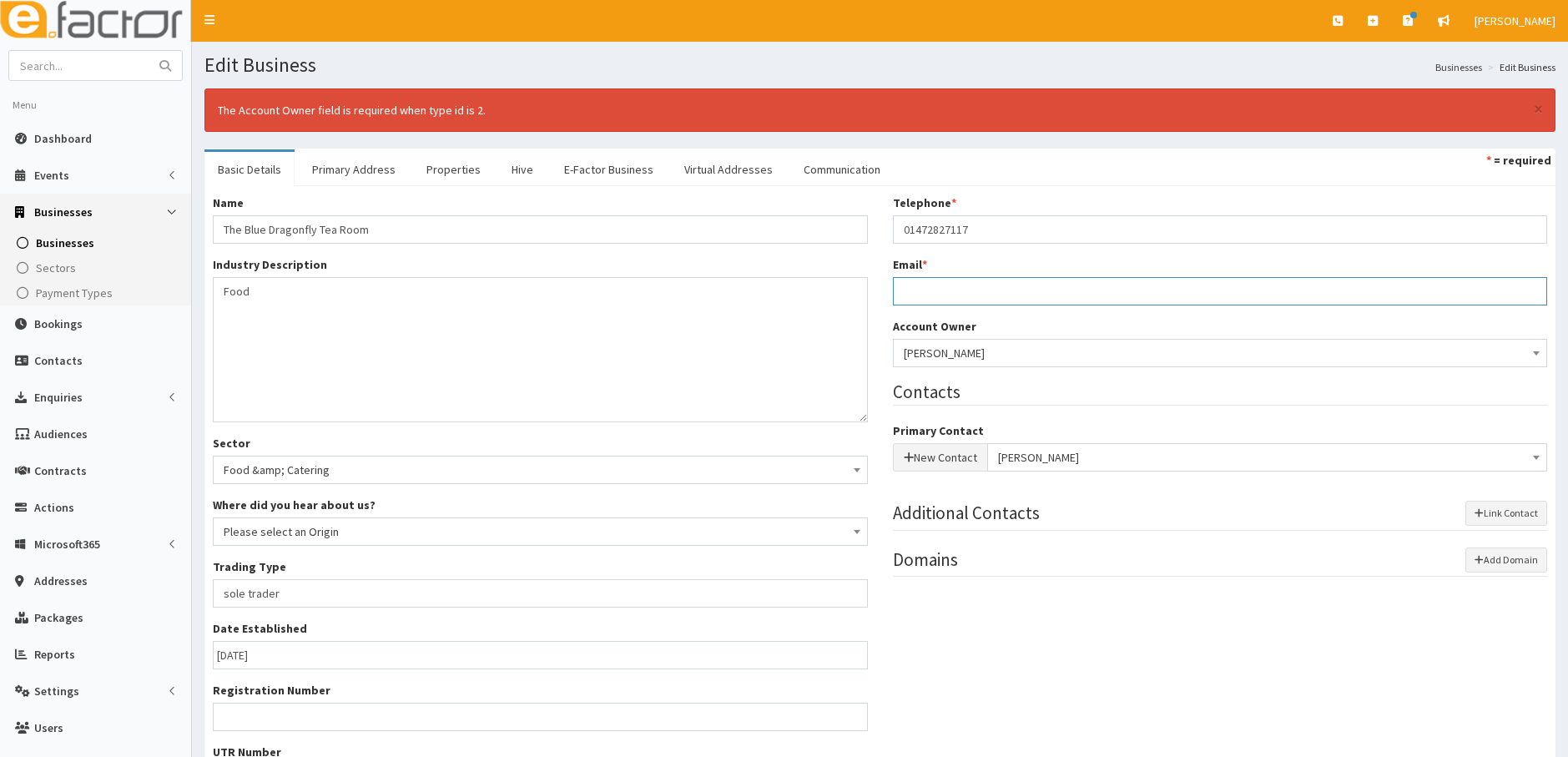
click at [936, 303] on input "Email *" at bounding box center [1220, 292] width 656 height 29
type input "n"
paste input "Nichola Lofts <nicholalofts294@gmail.com>"
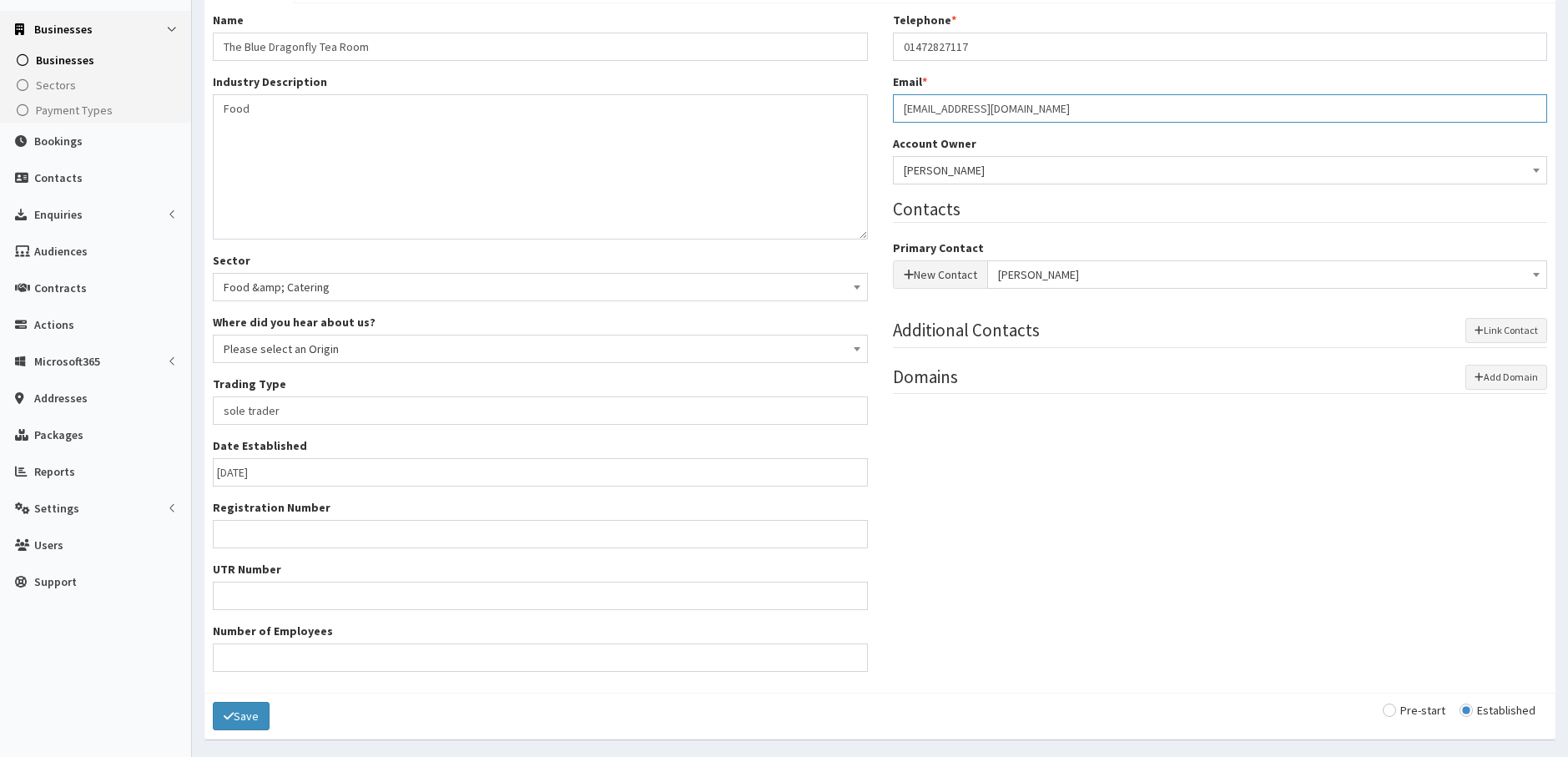
scroll to position [238, 0]
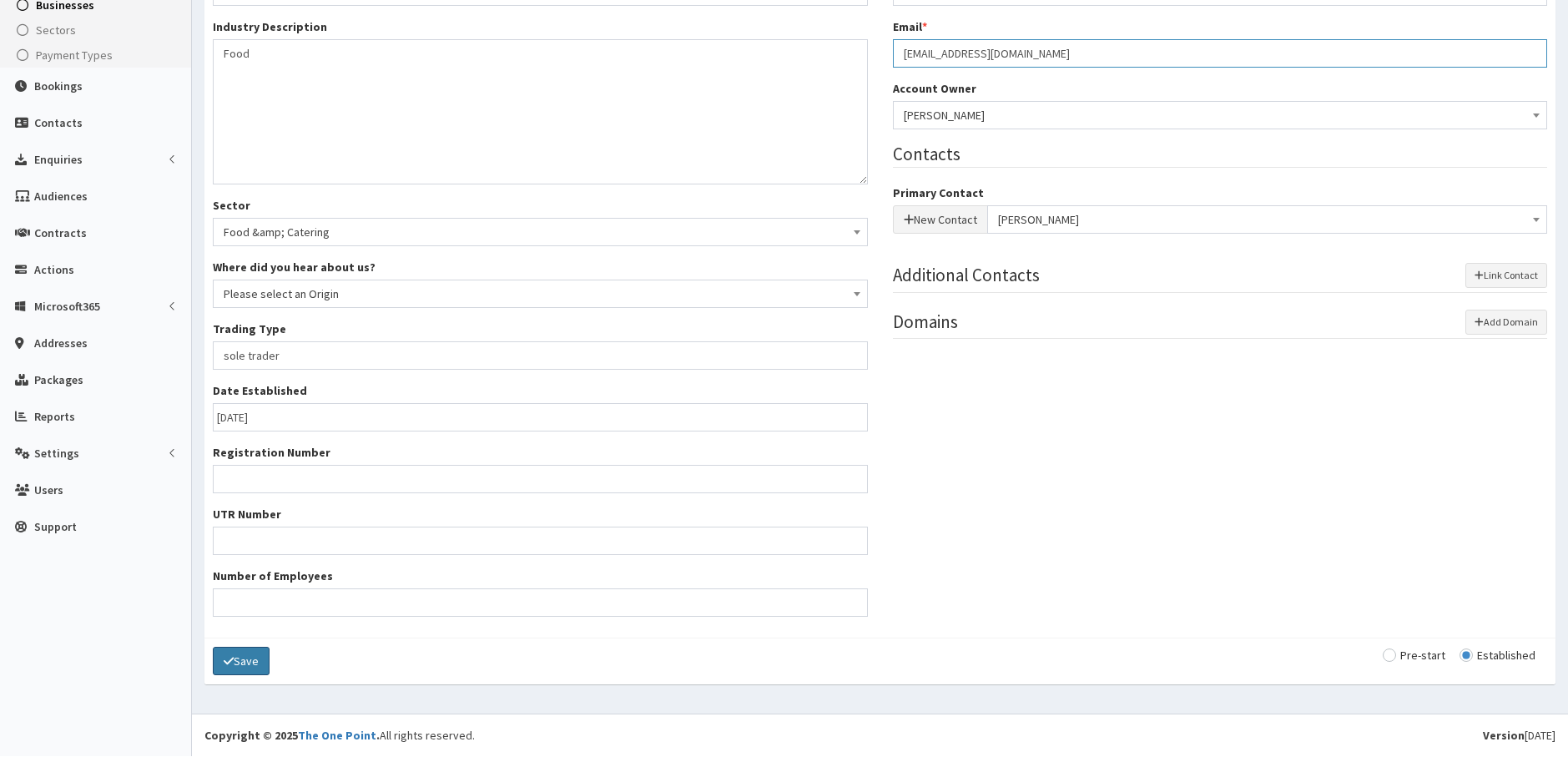
type input "nicholalofts294@gmail.com"
click at [248, 664] on button "Save" at bounding box center [242, 661] width 57 height 29
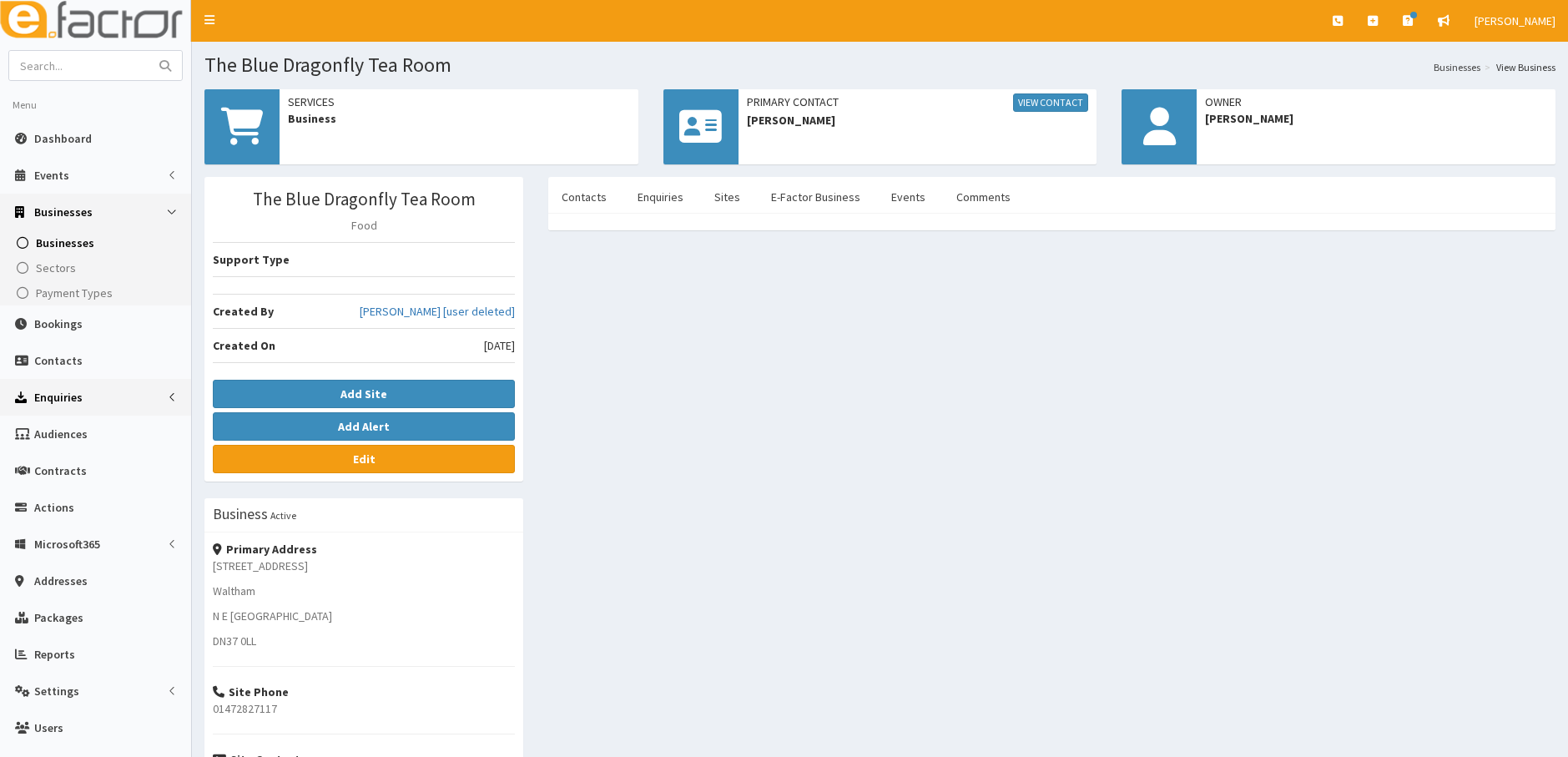
click at [51, 396] on span "Enquiries" at bounding box center [58, 397] width 48 height 15
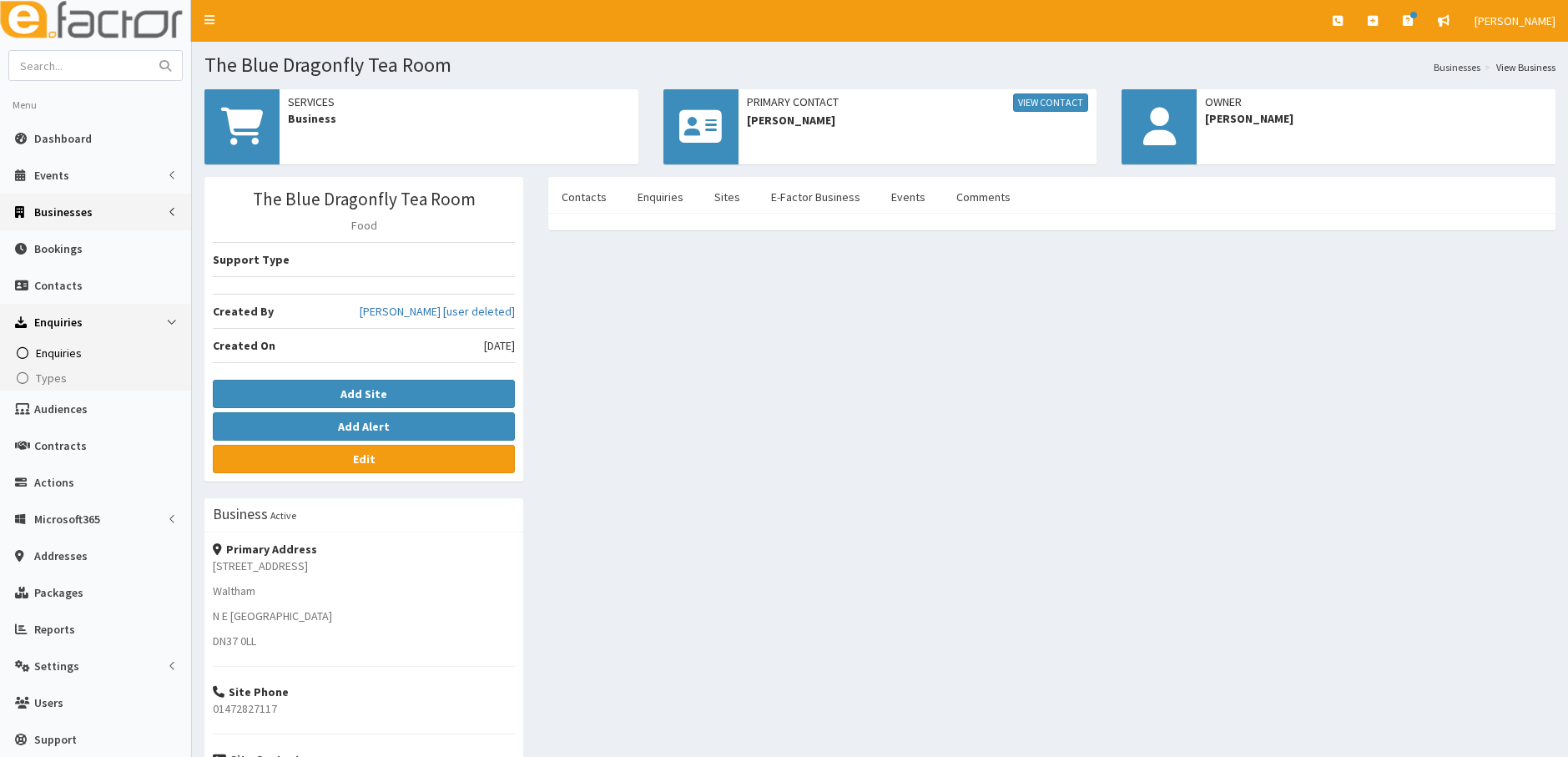
click at [45, 355] on span "Enquiries" at bounding box center [58, 352] width 45 height 15
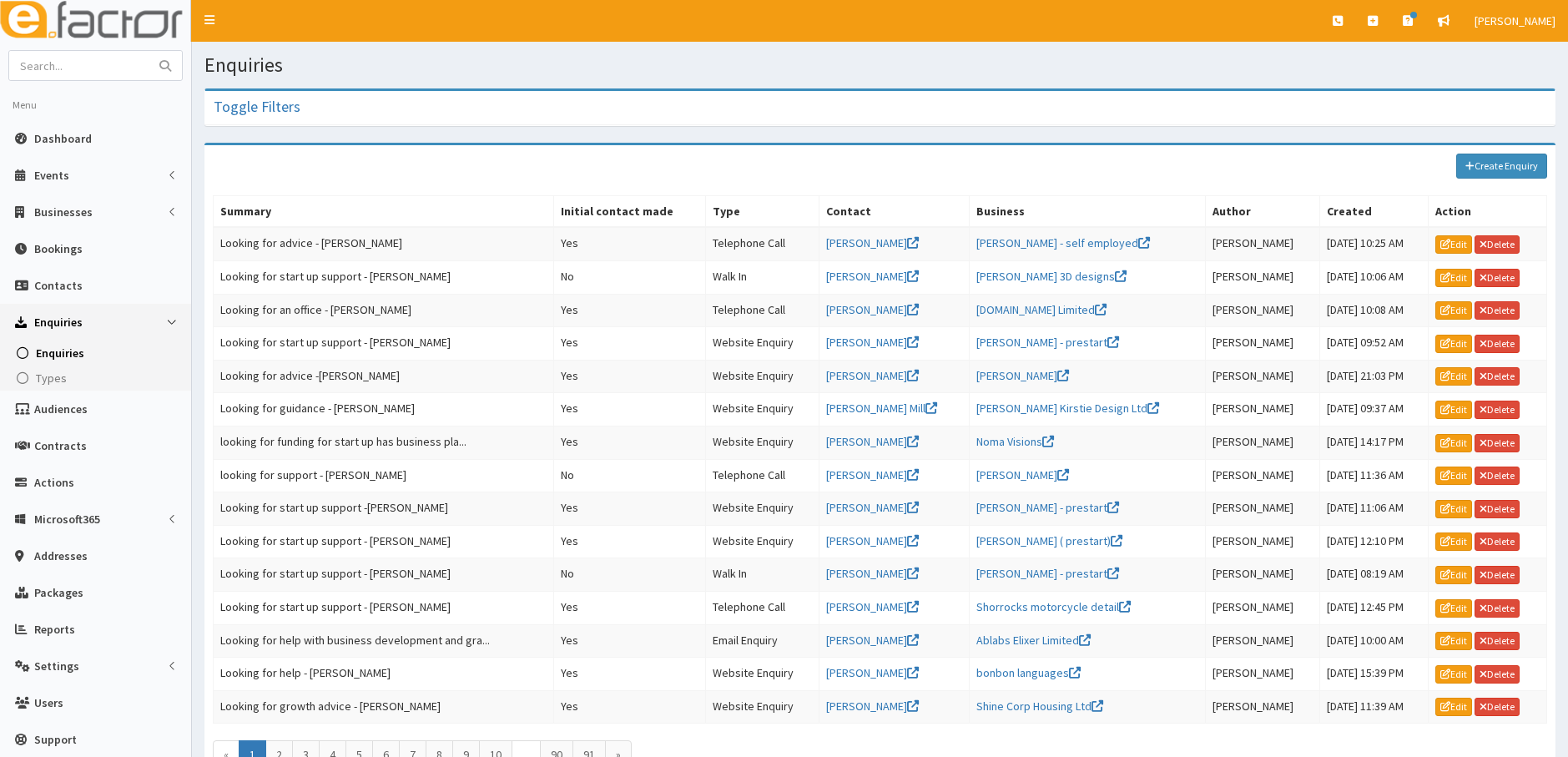
click at [1489, 187] on div "Create Enquiry" at bounding box center [879, 166] width 1351 height 42
click at [1490, 174] on link "Create Enquiry" at bounding box center [1502, 166] width 91 height 25
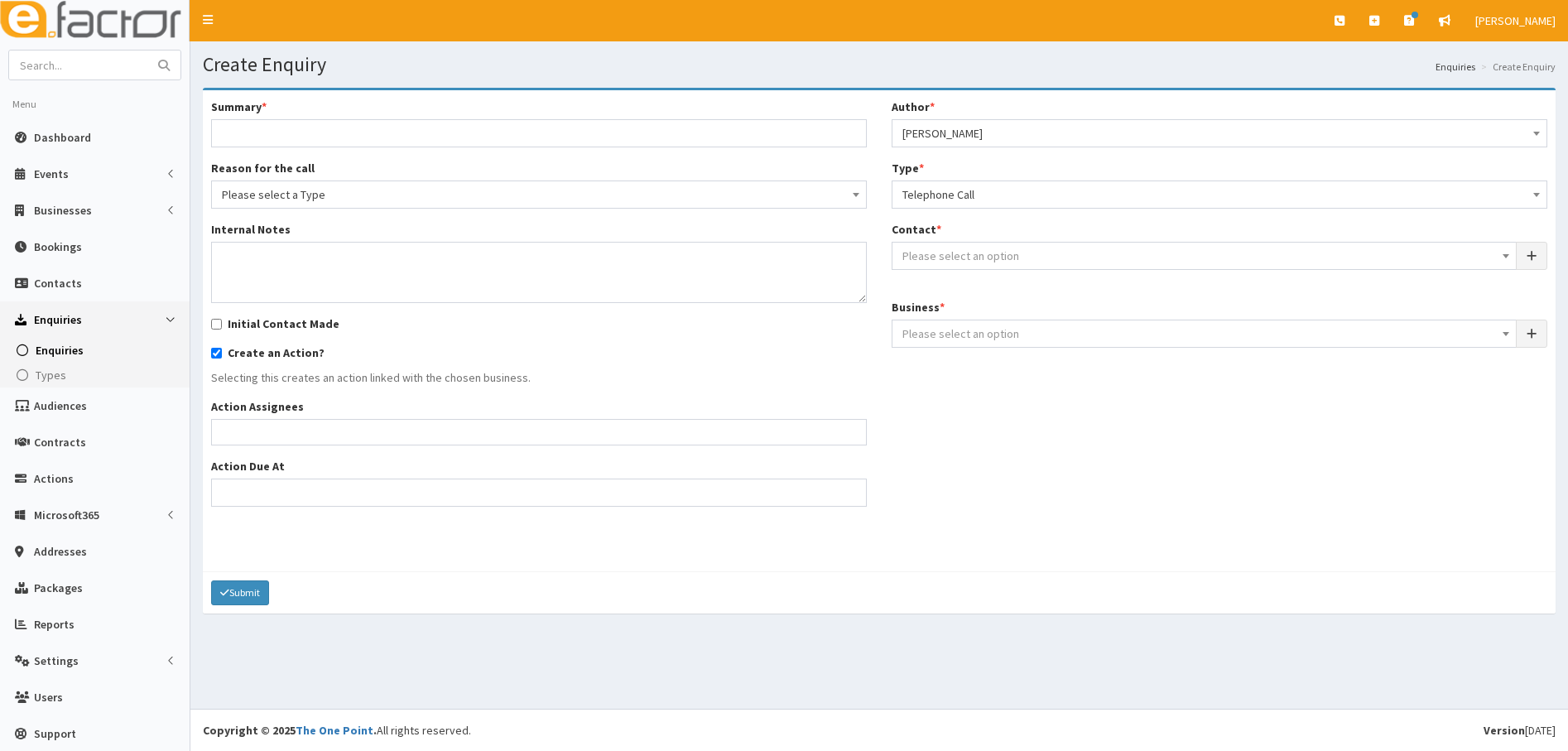
select select
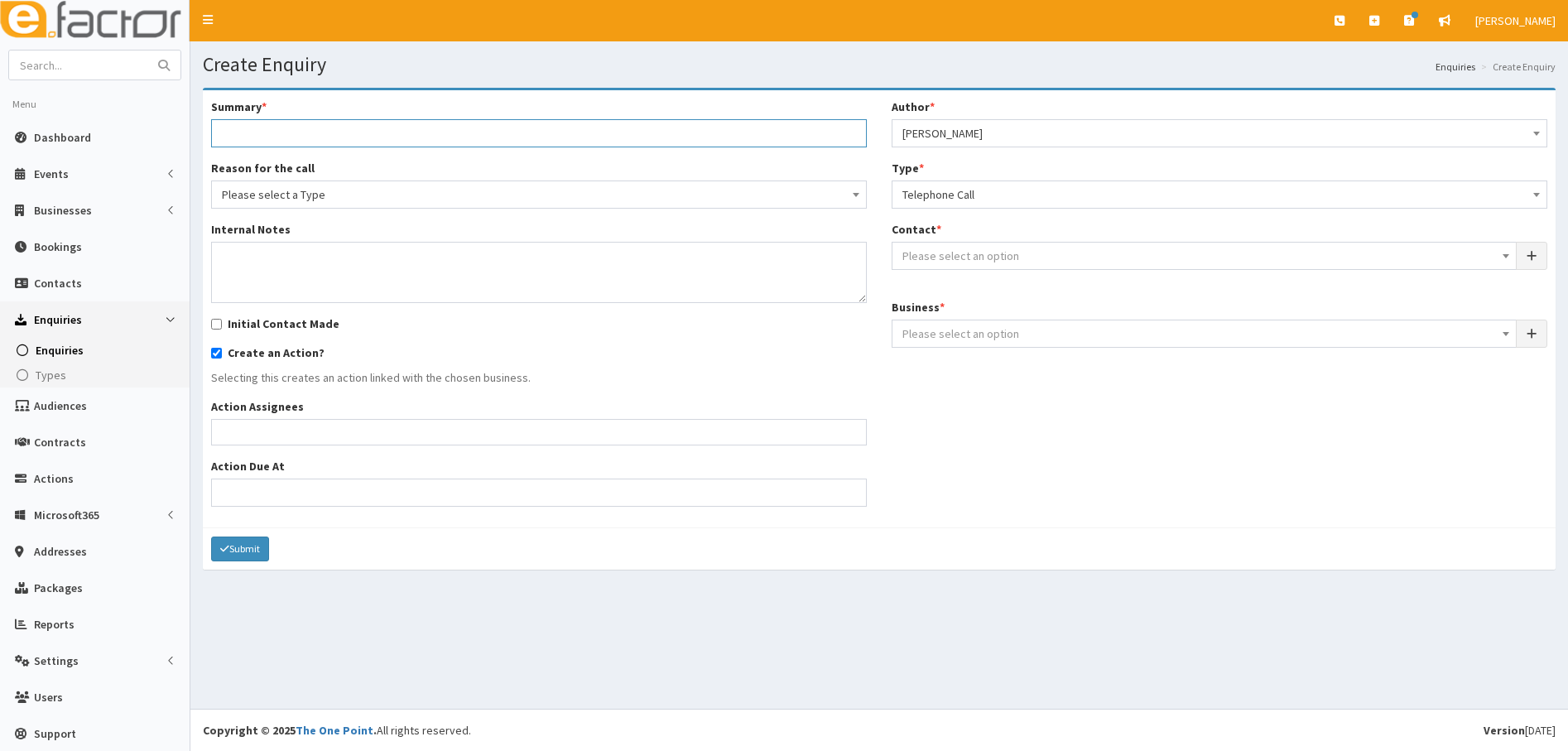
click at [270, 130] on input "Summary *" at bounding box center [539, 134] width 656 height 28
type input "Looking for help - [PERSON_NAME] lofts"
click at [347, 200] on span "Please select a Type" at bounding box center [539, 195] width 634 height 23
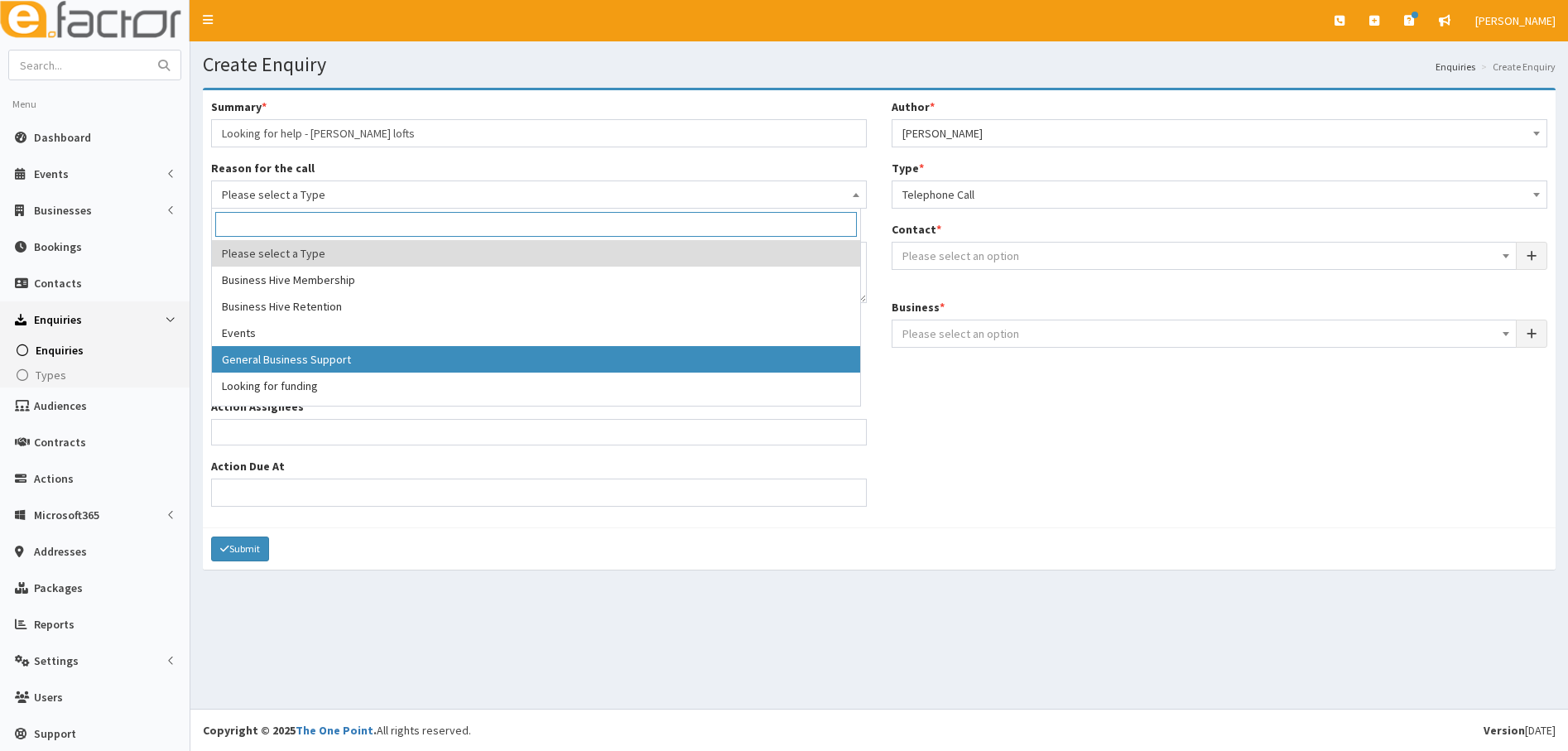
select select "3"
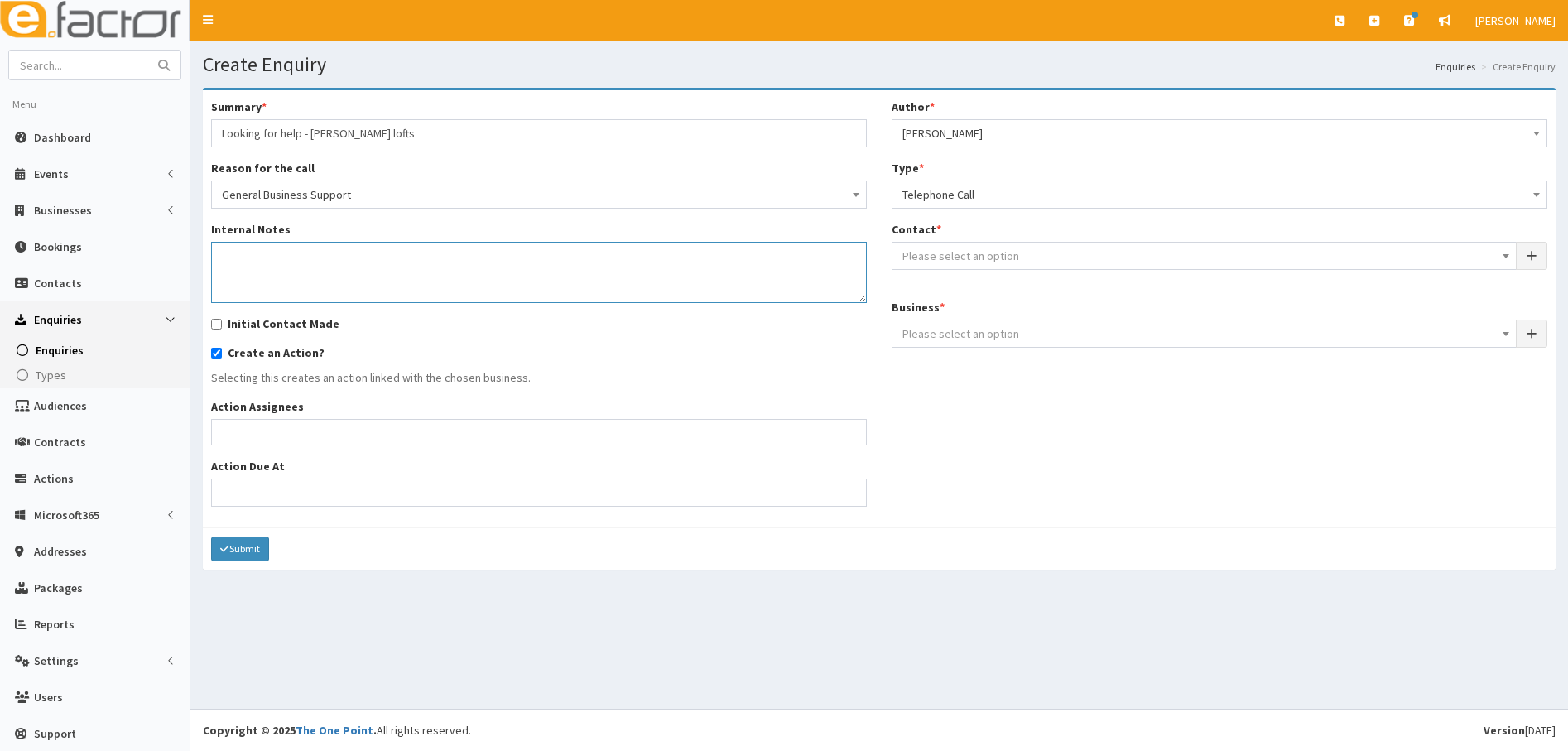
click at [260, 261] on textarea "Internal Notes" at bounding box center [539, 272] width 656 height 61
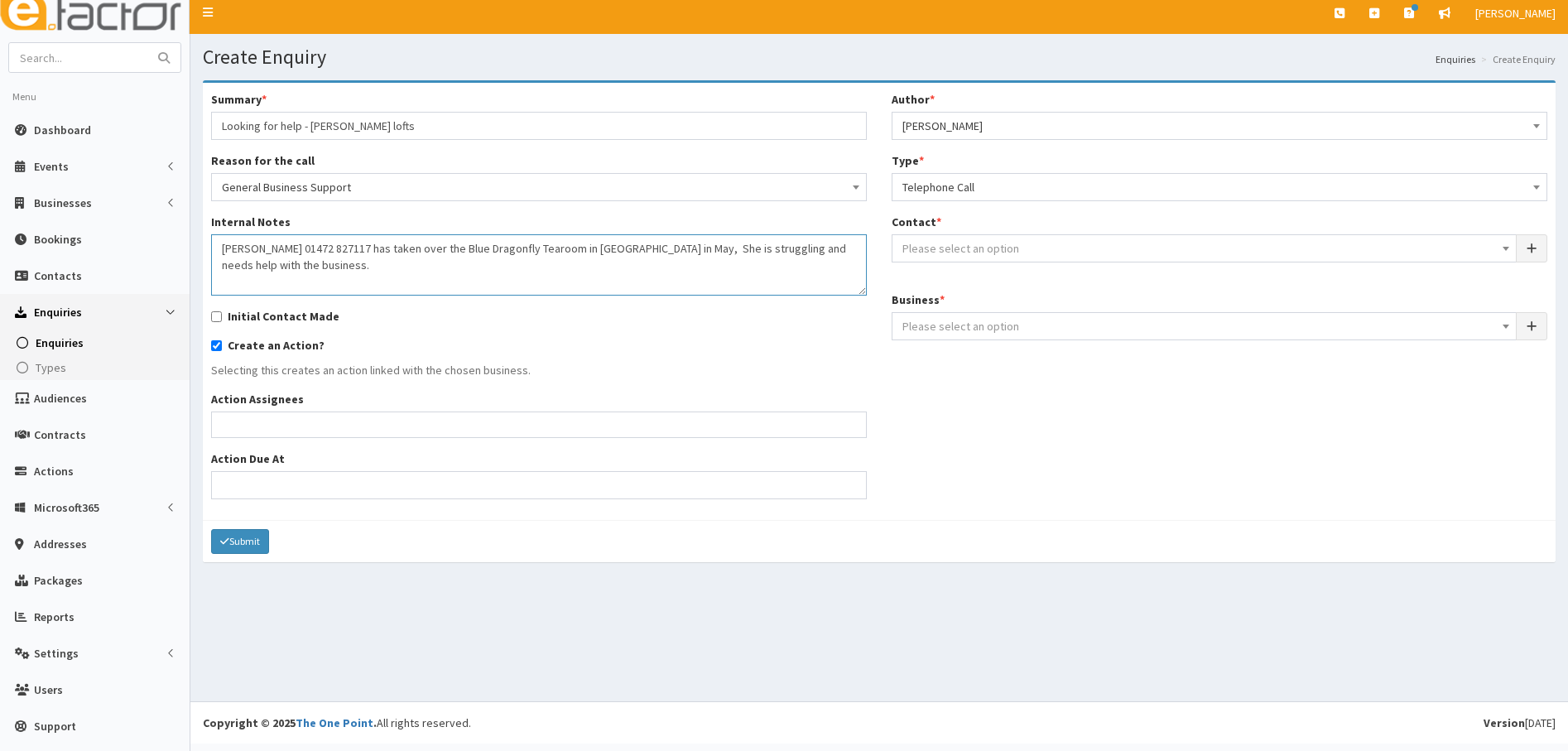
scroll to position [9, 0]
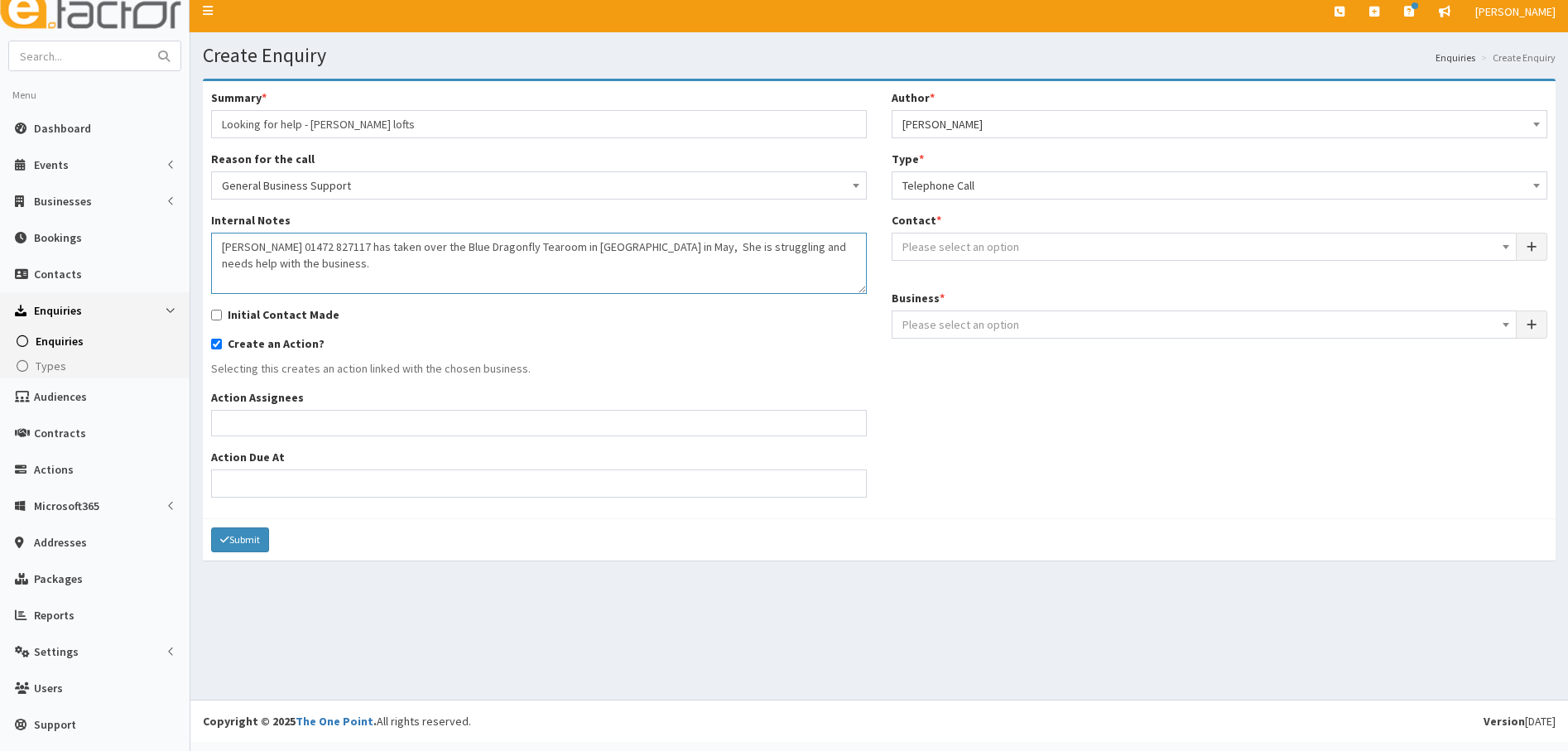
type textarea "Nichola 01472 827117 has taken over the Blue Dragonfly Tearoom in Waltham in Ma…"
click at [218, 315] on input "Initial Contact Made" at bounding box center [217, 315] width 11 height 11
checkbox input "true"
click at [947, 191] on span "Telephone Call" at bounding box center [1219, 186] width 634 height 23
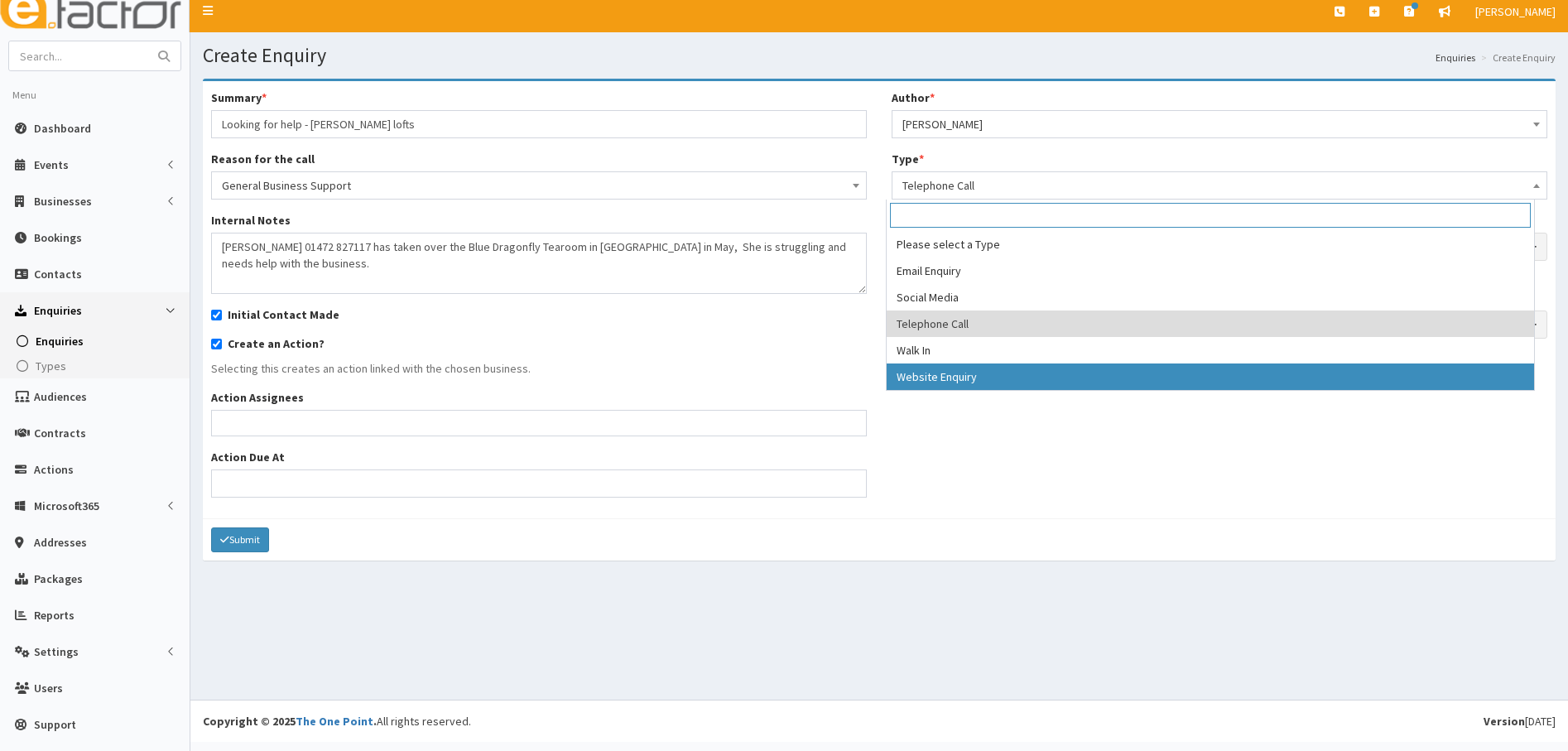
select select "3"
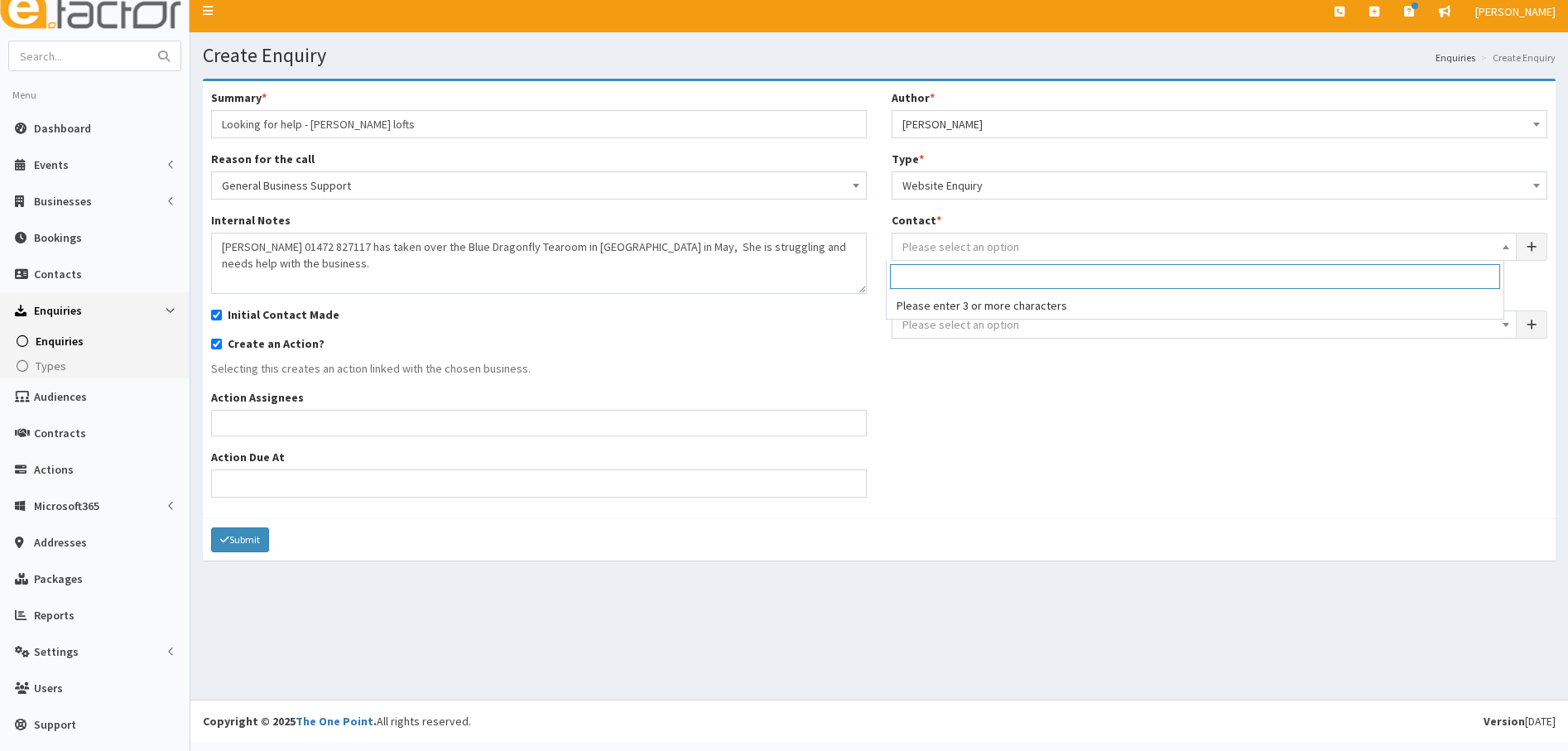
click at [946, 253] on span "Please select an option" at bounding box center [961, 246] width 117 height 15
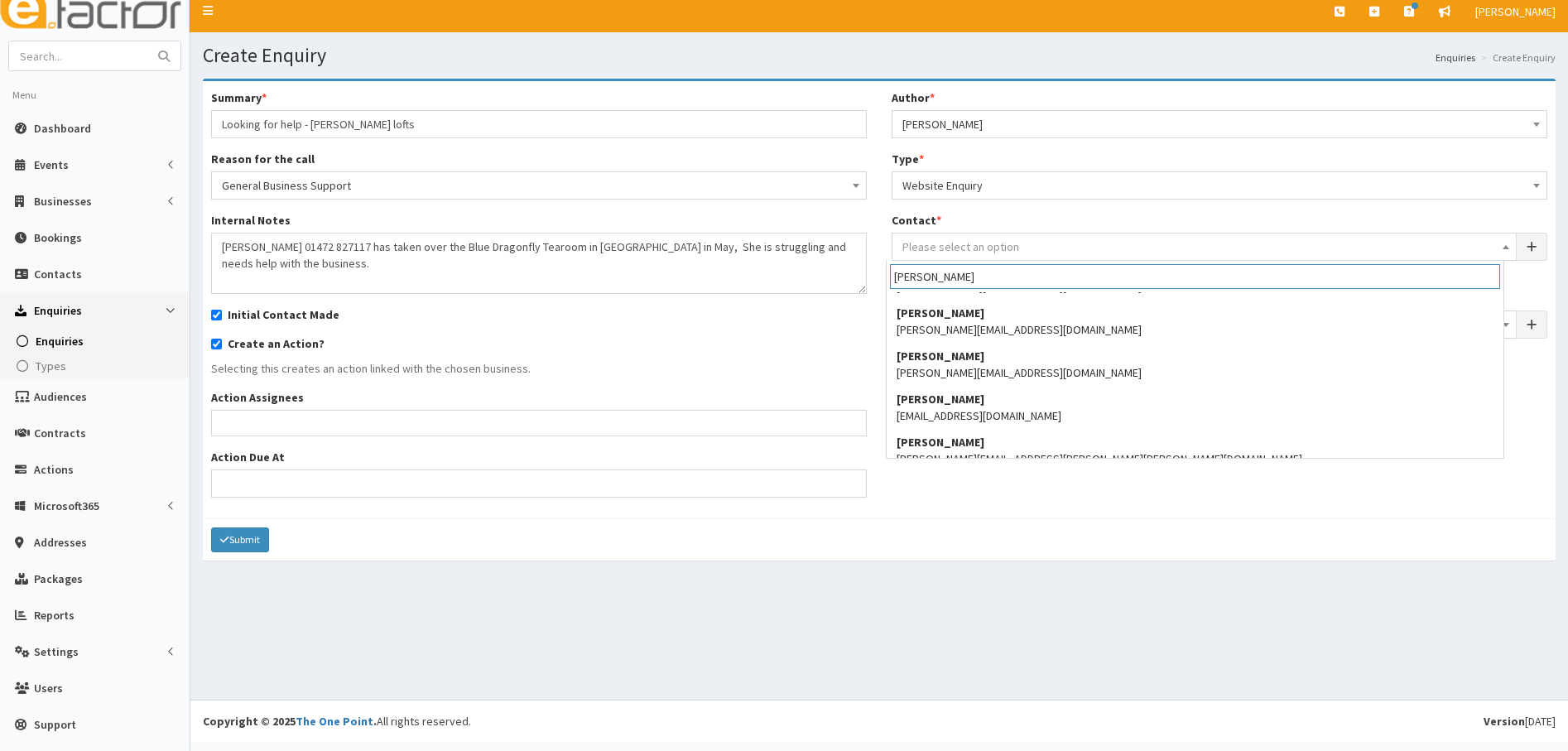
scroll to position [264, 0]
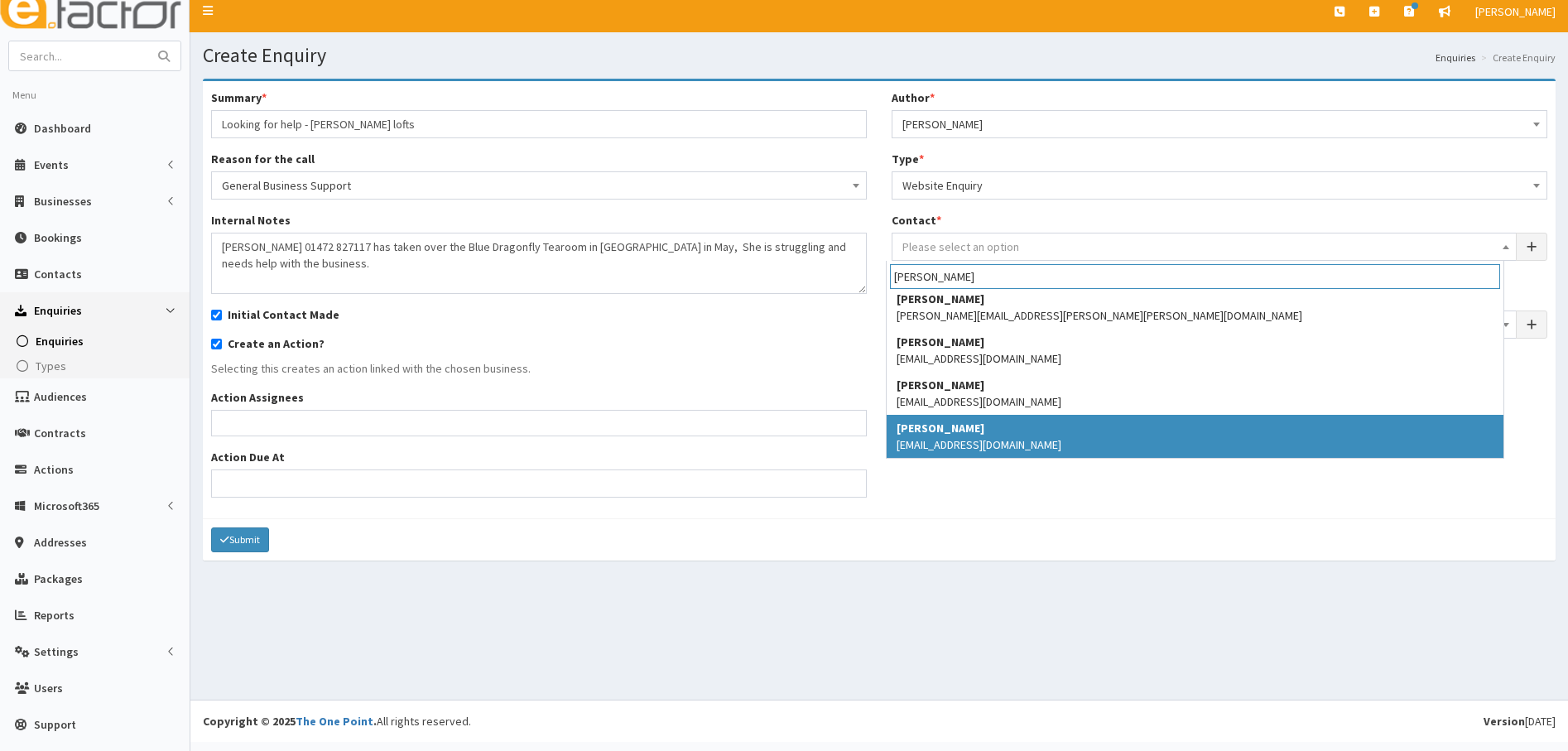
type input "nichola"
select select "5305"
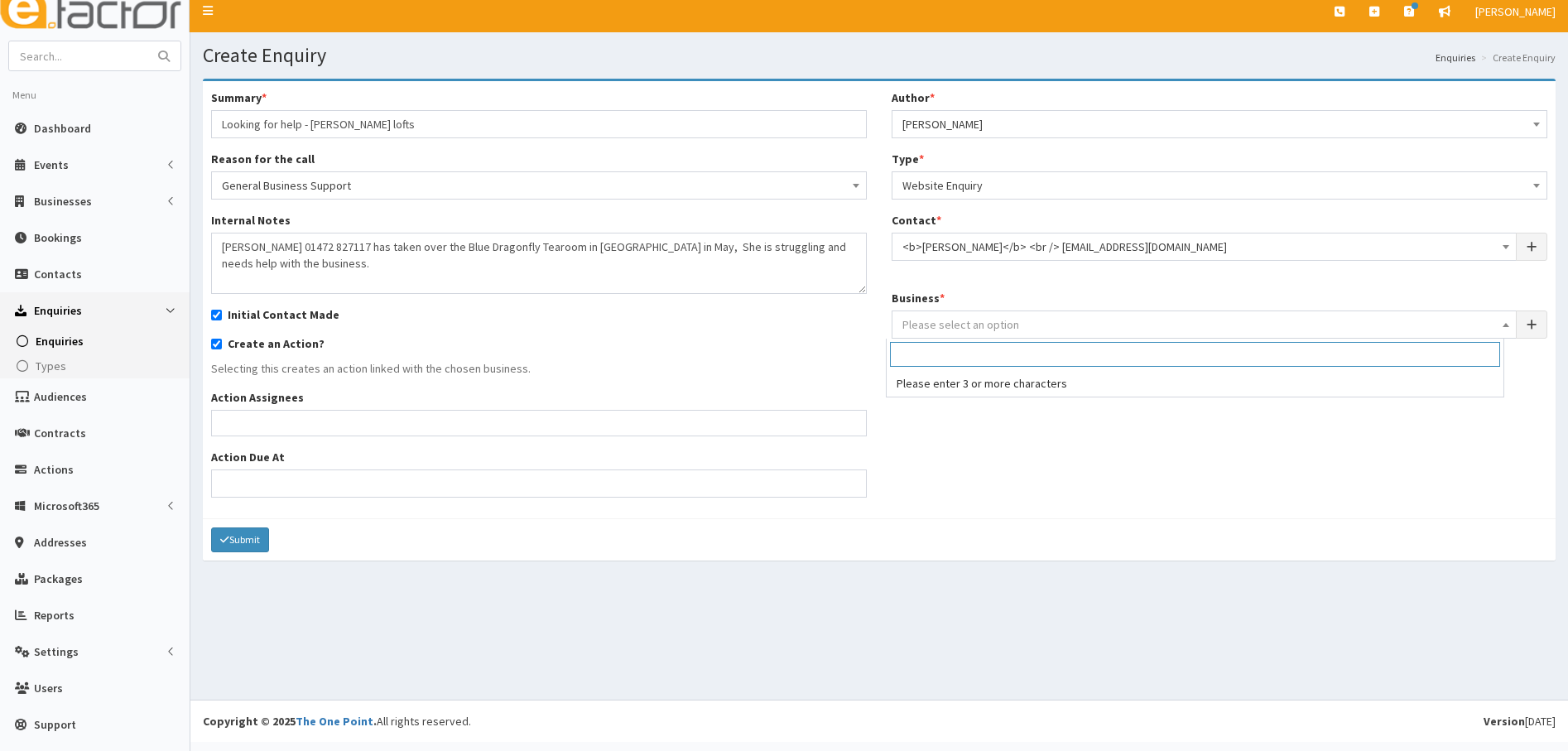
click at [938, 322] on span "Please select an option" at bounding box center [961, 324] width 117 height 15
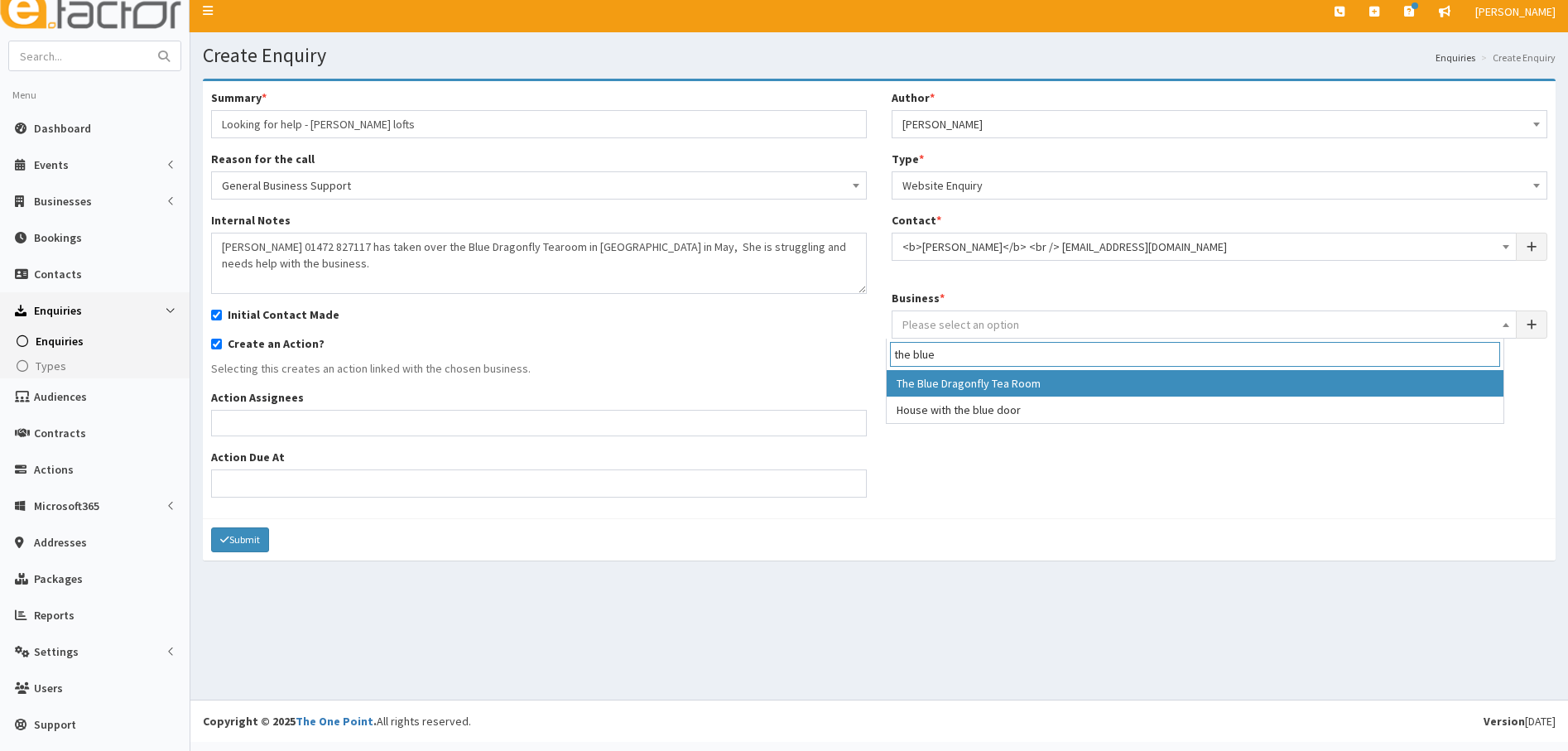
type input "the blue"
select select "1043"
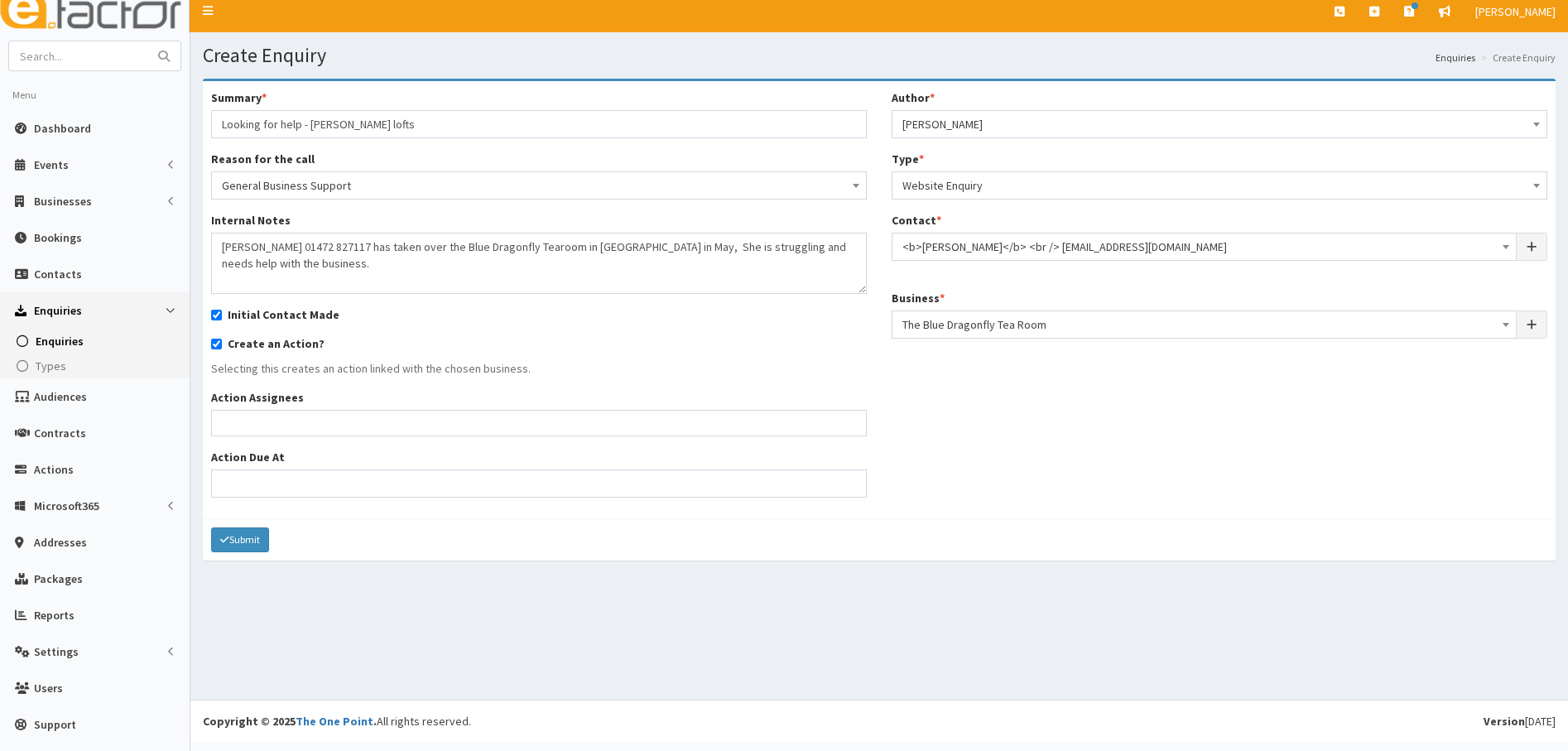
click at [294, 426] on ul at bounding box center [539, 420] width 654 height 20
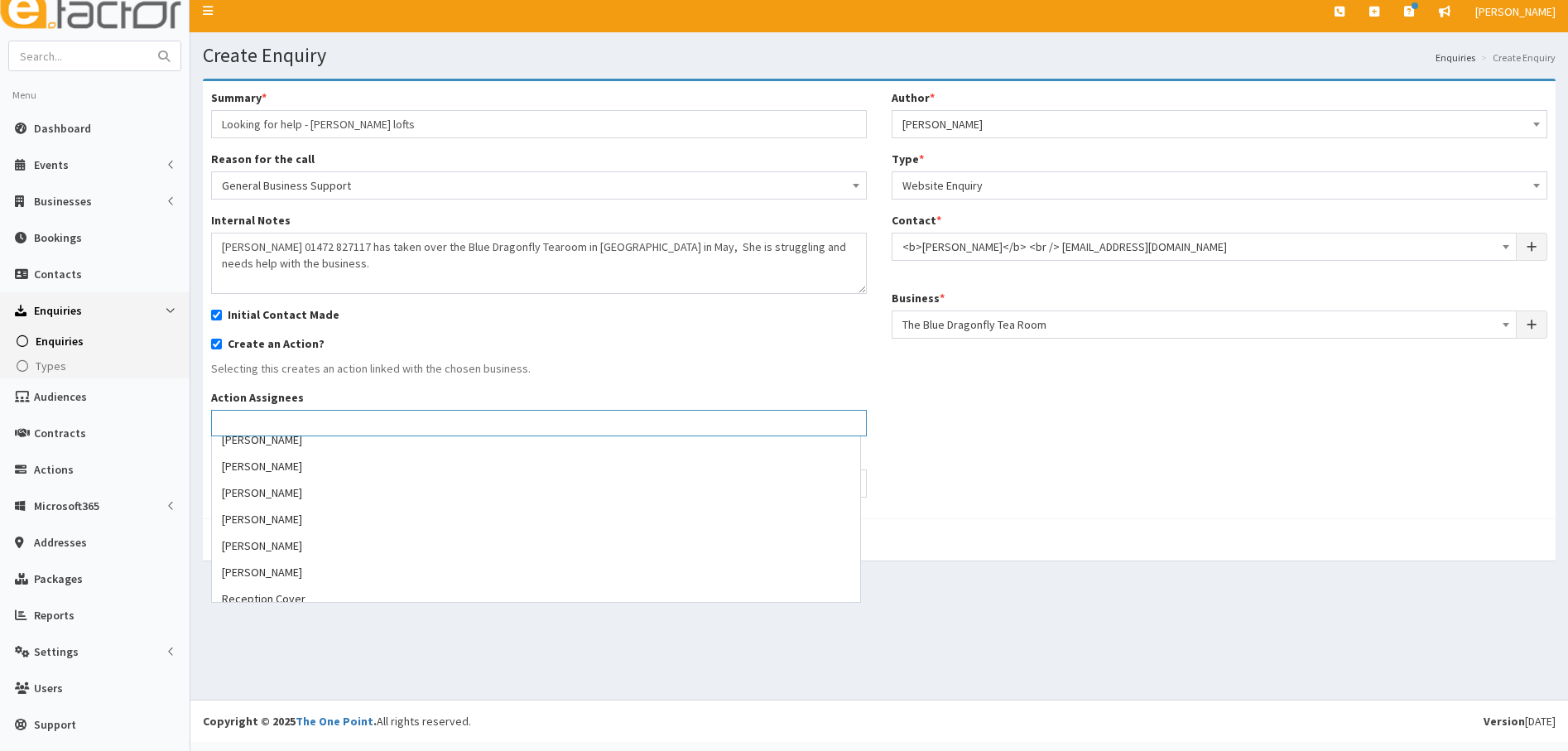
scroll to position [255, 0]
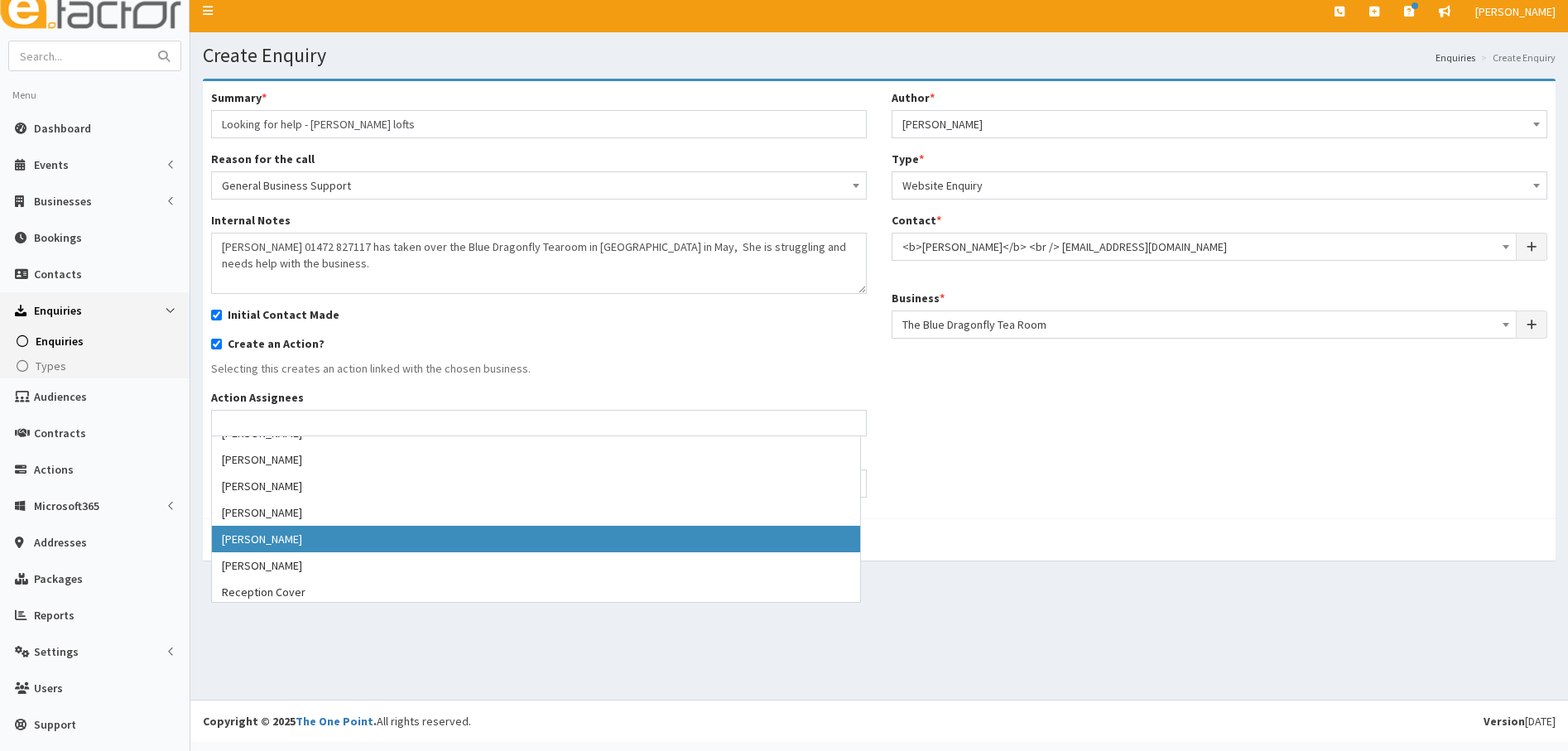
select select "29"
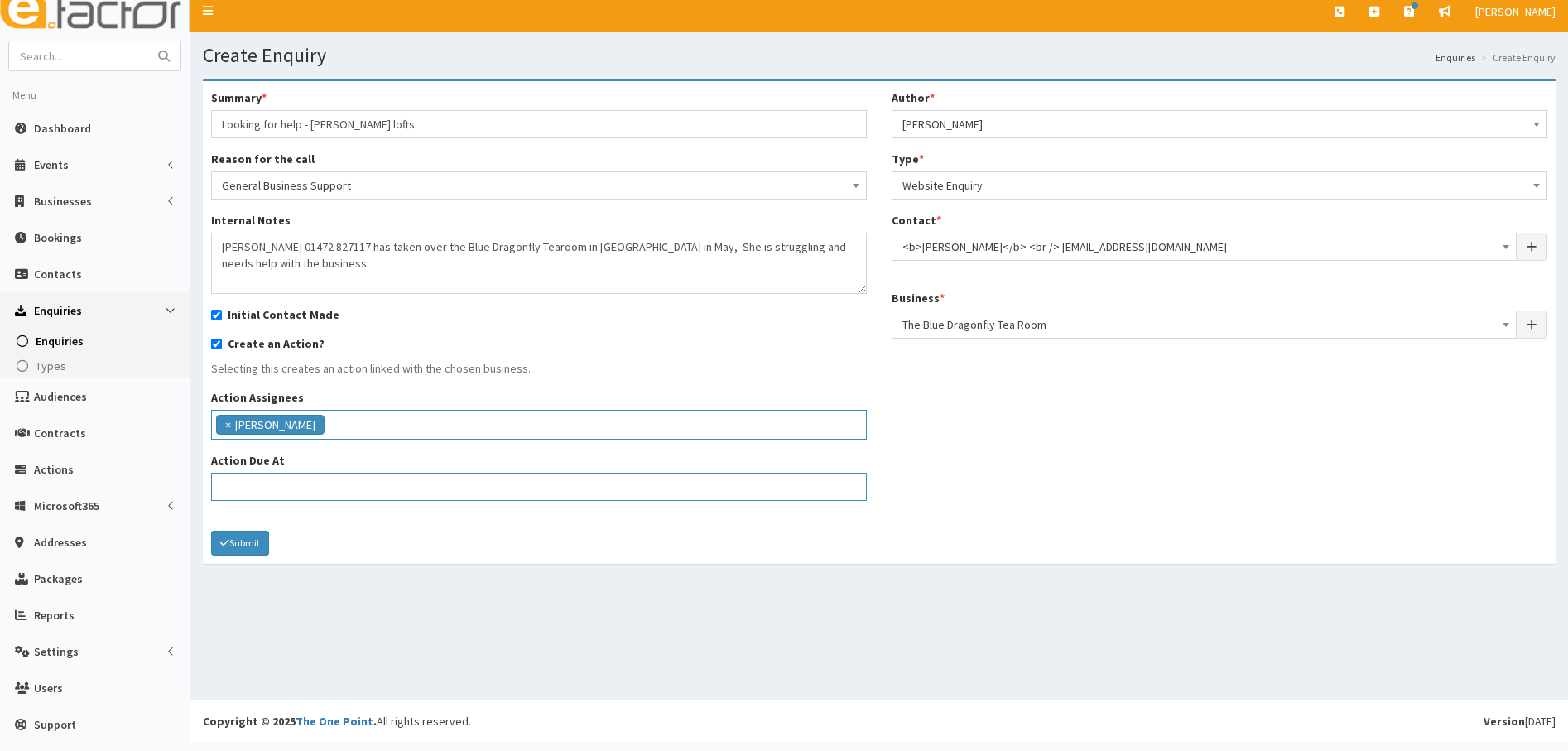
click at [252, 484] on input "Action Due At" at bounding box center [539, 487] width 656 height 28
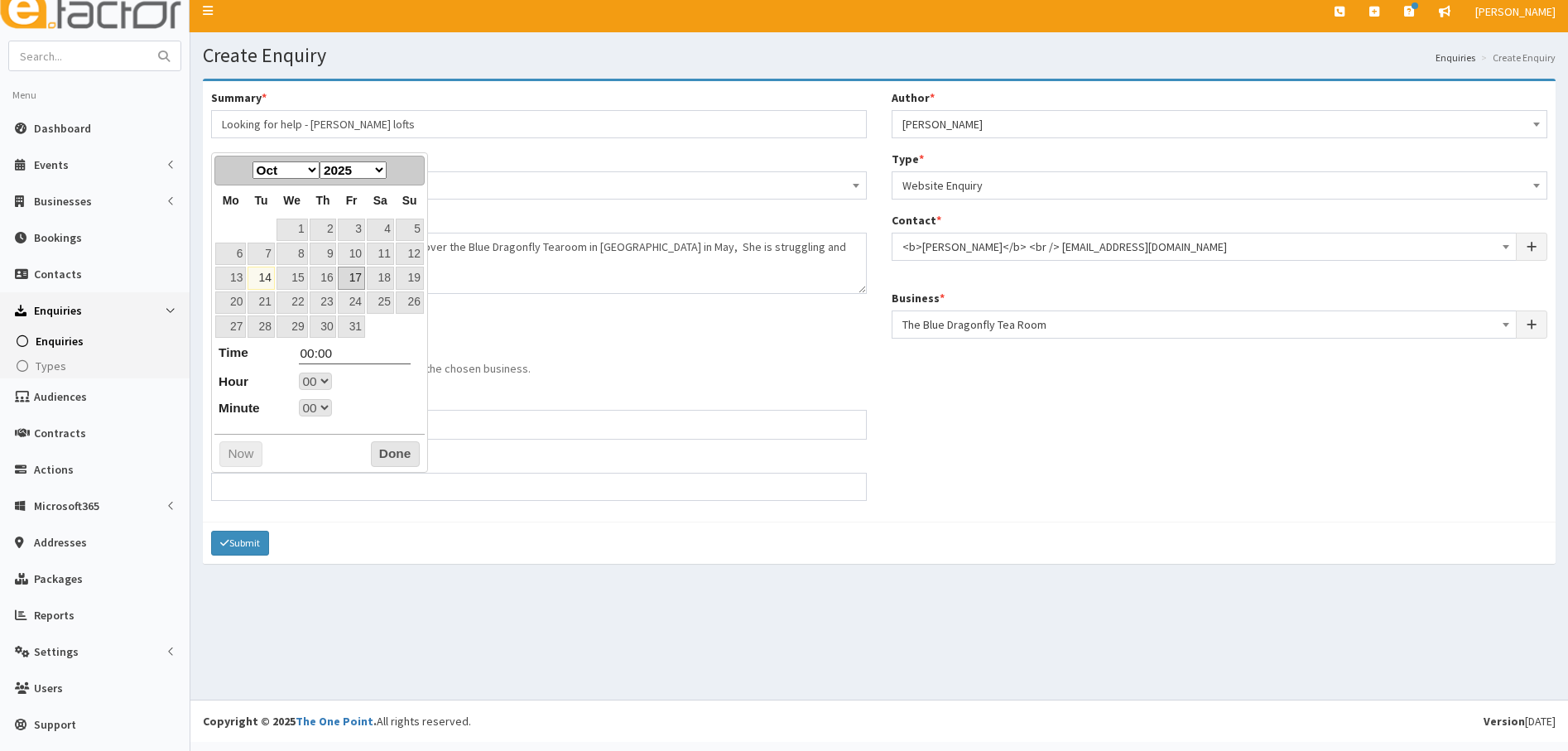
click at [357, 276] on link "17" at bounding box center [351, 277] width 27 height 22
click at [323, 381] on select "00 01 02 03 04 05 06 07 08 09 10 11 12 13 14 15 16 17 18 19 20 21 22 23" at bounding box center [315, 381] width 33 height 18
type input "17-10-2025 17:00"
type input "17:00"
select select "17"
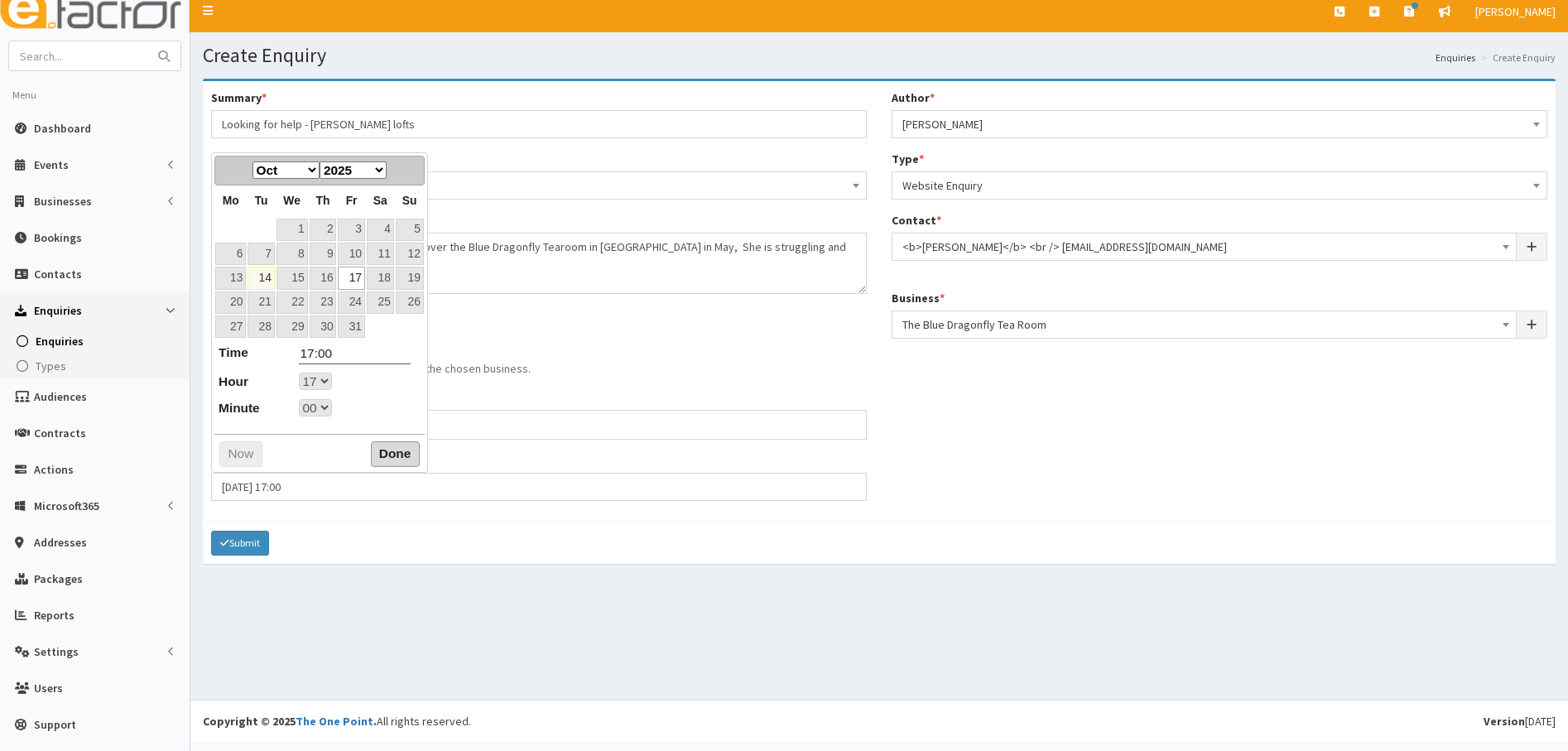
click at [384, 454] on button "Done" at bounding box center [395, 455] width 49 height 27
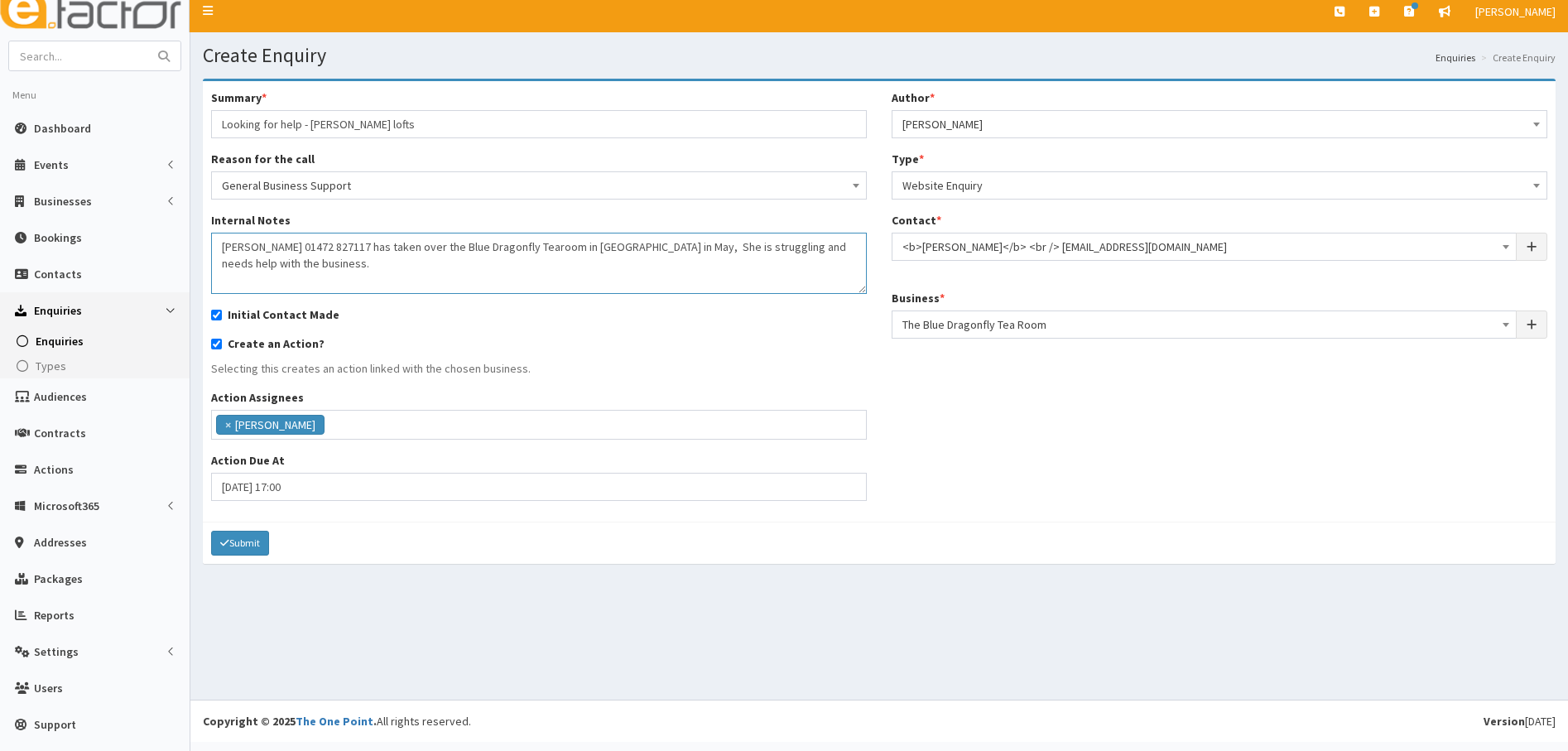
click at [276, 258] on textarea "Nichola 01472 827117 has taken over the Blue Dragonfly Tearoom in Waltham in Ma…" at bounding box center [539, 263] width 656 height 61
type textarea "Nichola 01472 827117 has taken over the Blue Dragonfly Tearoom in Waltham in Ma…"
click at [219, 538] on button "Submit" at bounding box center [241, 543] width 58 height 25
